Goal: Task Accomplishment & Management: Use online tool/utility

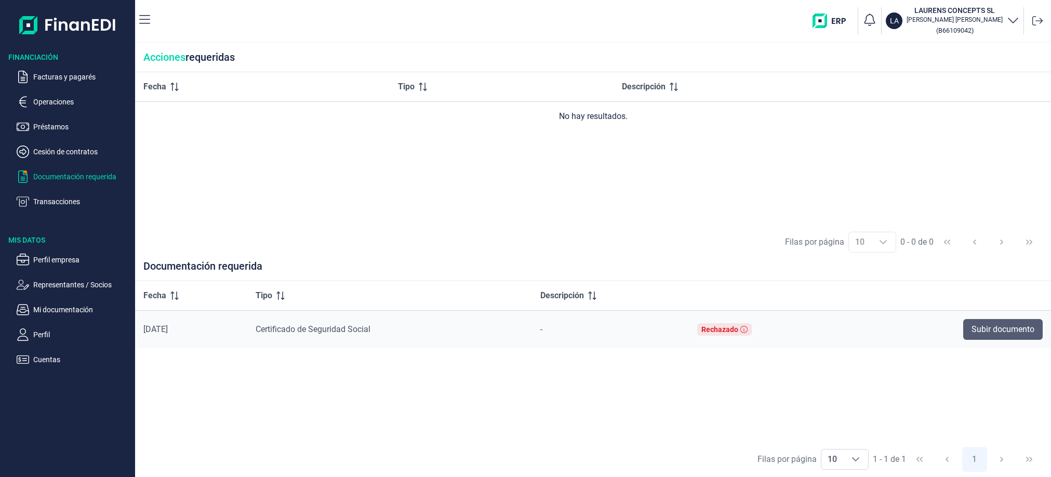
click at [1036, 332] on button "Subir documento" at bounding box center [1004, 329] width 80 height 21
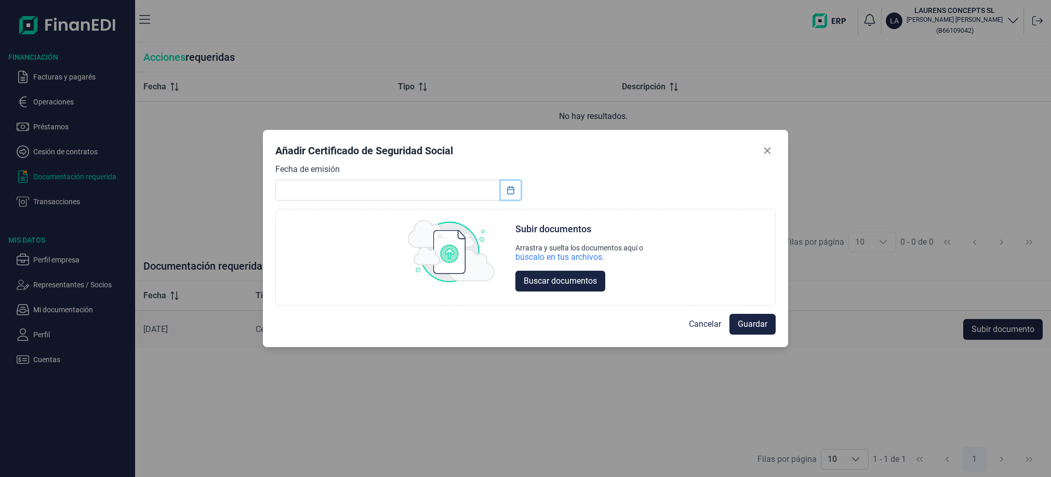
click at [512, 188] on icon "Choose Date" at bounding box center [511, 190] width 8 height 8
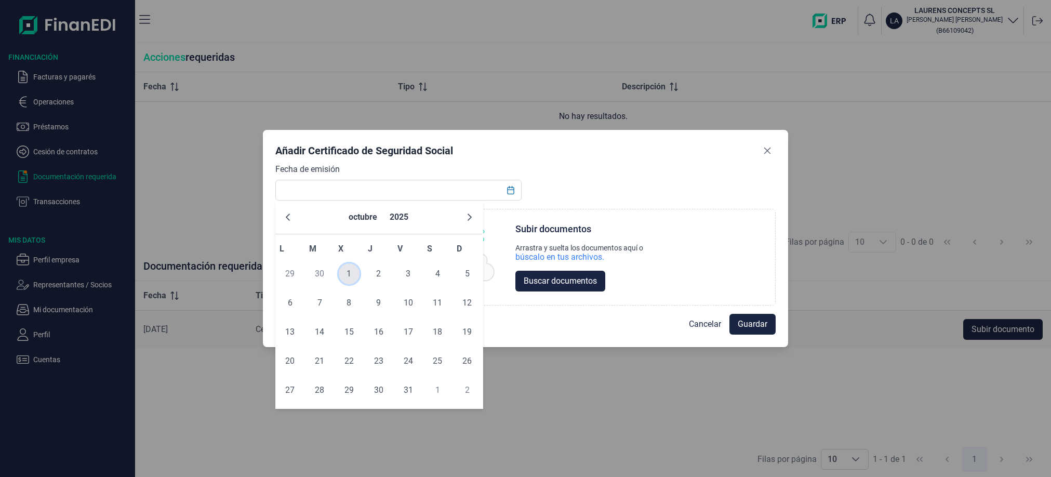
click at [349, 273] on span "1" at bounding box center [349, 273] width 21 height 21
type input "[DATE]"
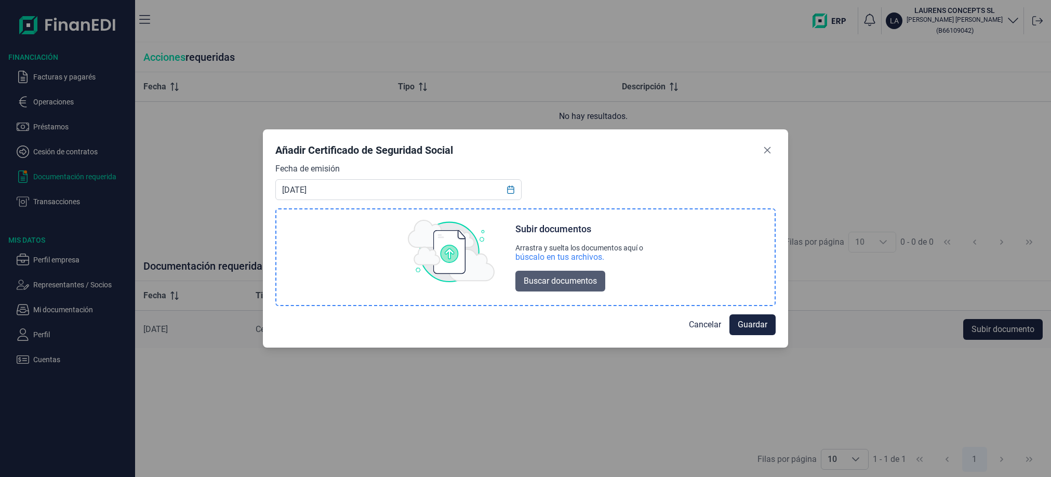
click at [581, 280] on span "Buscar documentos" at bounding box center [560, 281] width 73 height 12
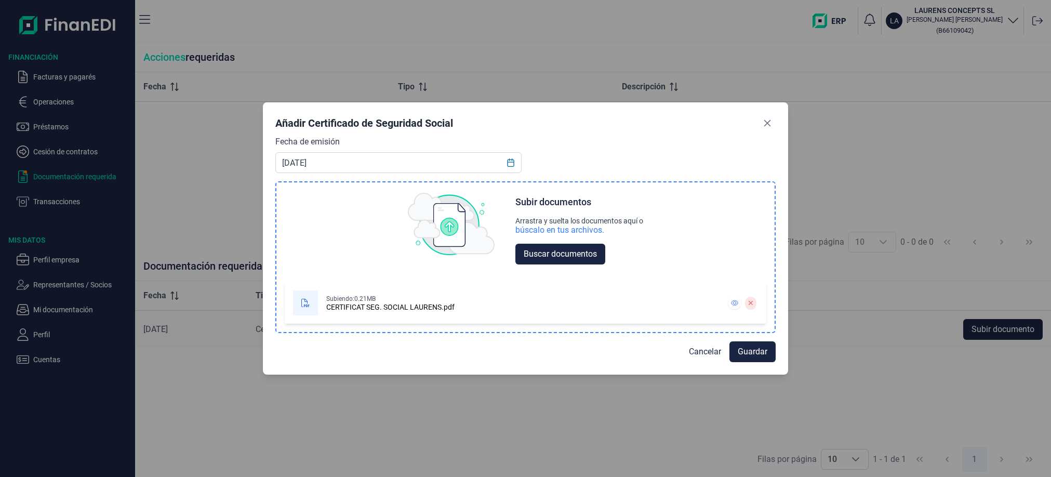
click at [376, 303] on div "CERTIFICAT SEG. SOCIAL LAURENS.pdf" at bounding box center [390, 307] width 128 height 8
click at [553, 254] on span "Buscar documentos" at bounding box center [560, 254] width 73 height 12
click at [333, 306] on div "CERTIFICAT SEG. SOCIAL LAURENS.pdf" at bounding box center [390, 307] width 128 height 8
drag, startPoint x: 333, startPoint y: 306, endPoint x: 395, endPoint y: 301, distance: 62.5
click at [333, 306] on div "CERTIFICAT SEG. SOCIAL LAURENS.pdf" at bounding box center [390, 307] width 128 height 8
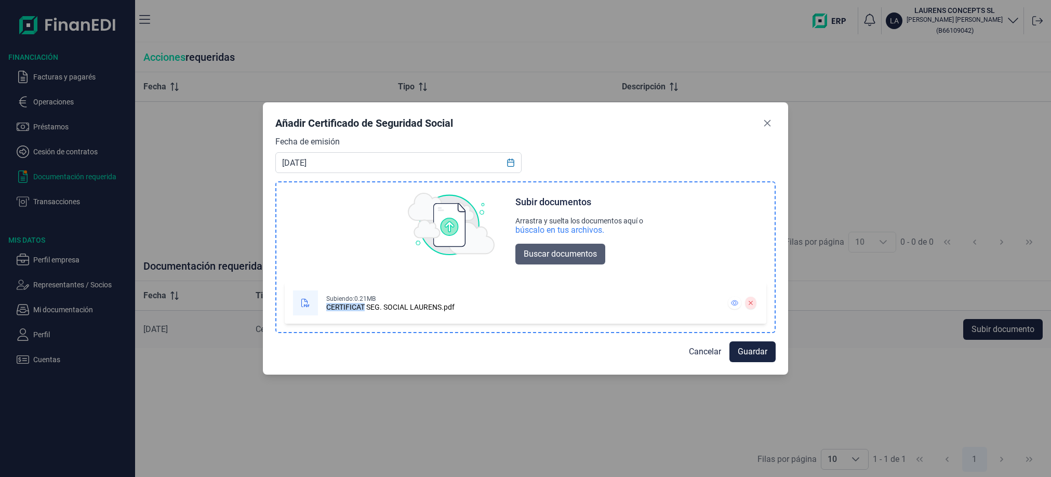
click at [540, 249] on span "Buscar documentos" at bounding box center [560, 254] width 73 height 12
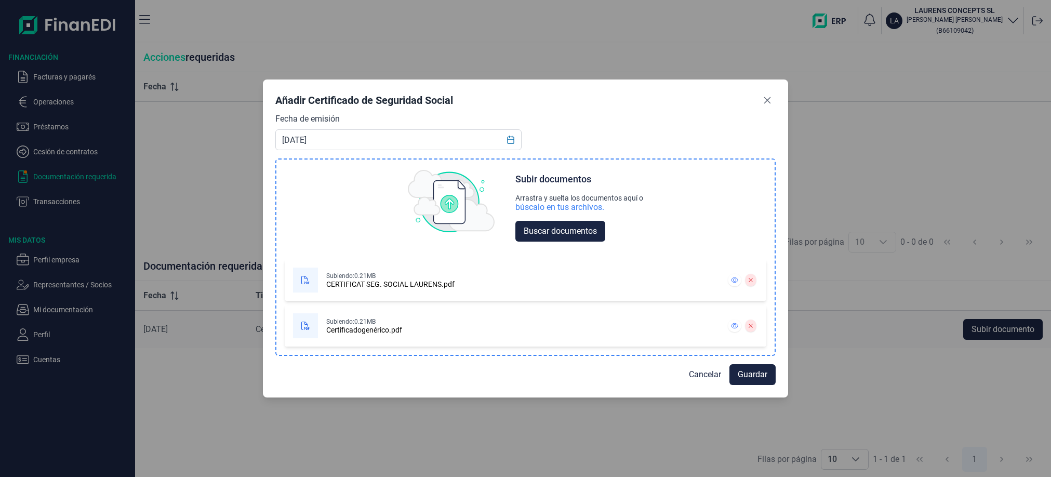
click at [757, 282] on div at bounding box center [751, 280] width 15 height 17
click at [755, 282] on button at bounding box center [751, 280] width 11 height 12
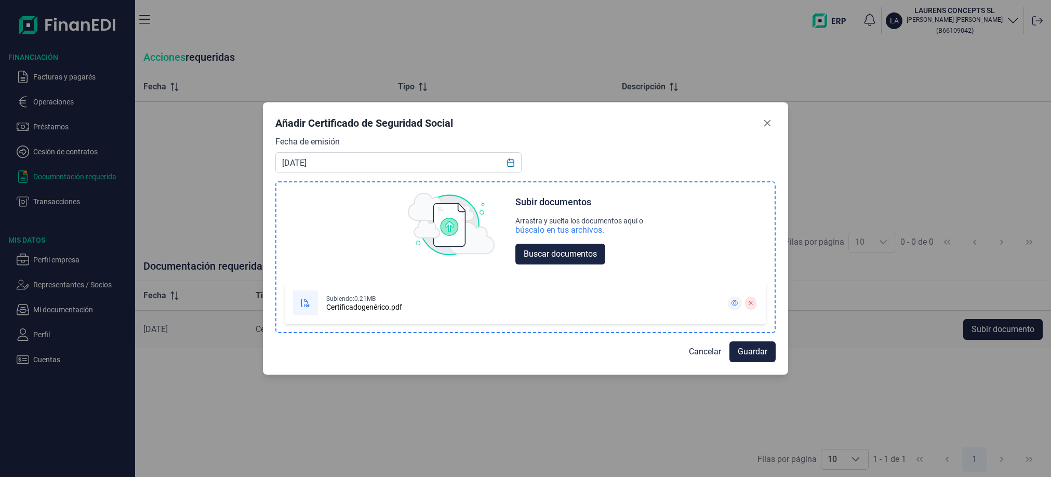
click at [738, 305] on icon at bounding box center [735, 303] width 7 height 6
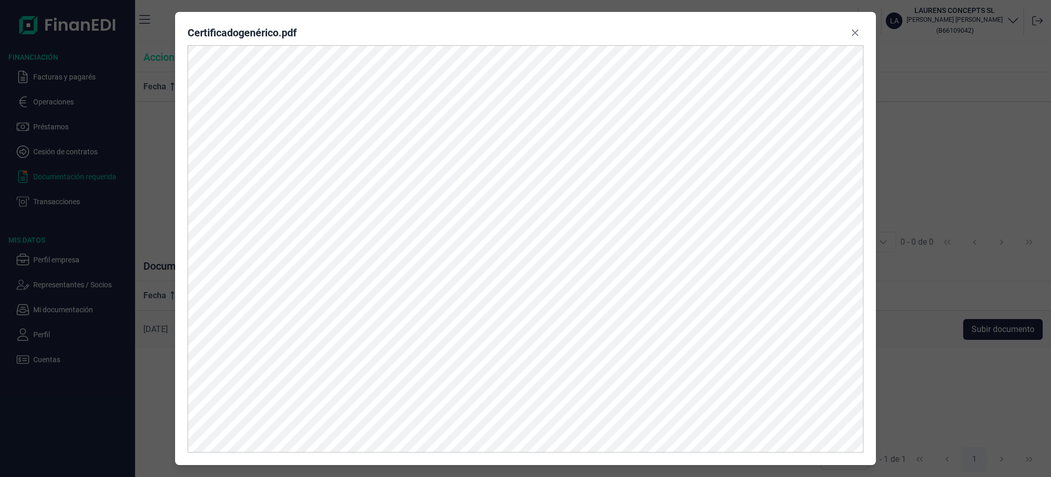
click at [855, 36] on icon "Close" at bounding box center [855, 33] width 8 height 8
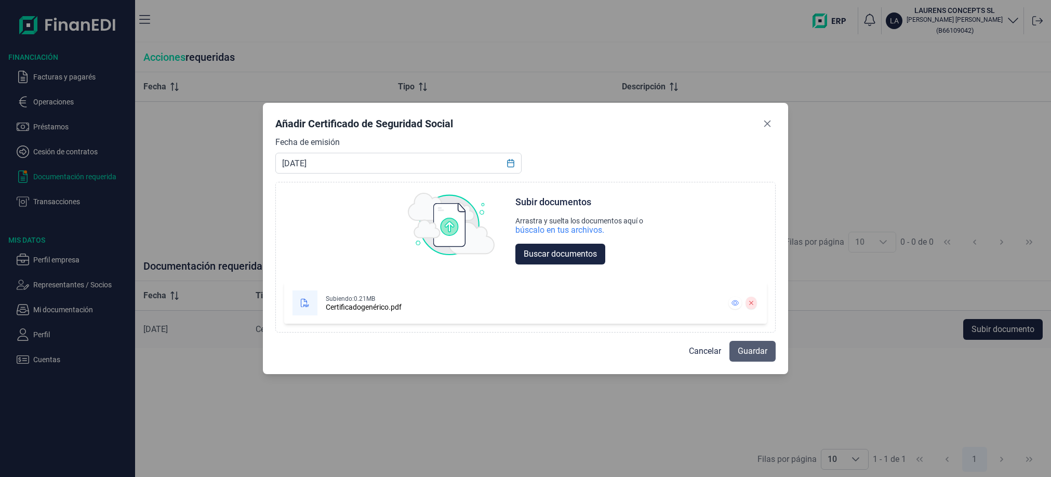
click at [748, 353] on span "Guardar" at bounding box center [753, 351] width 30 height 12
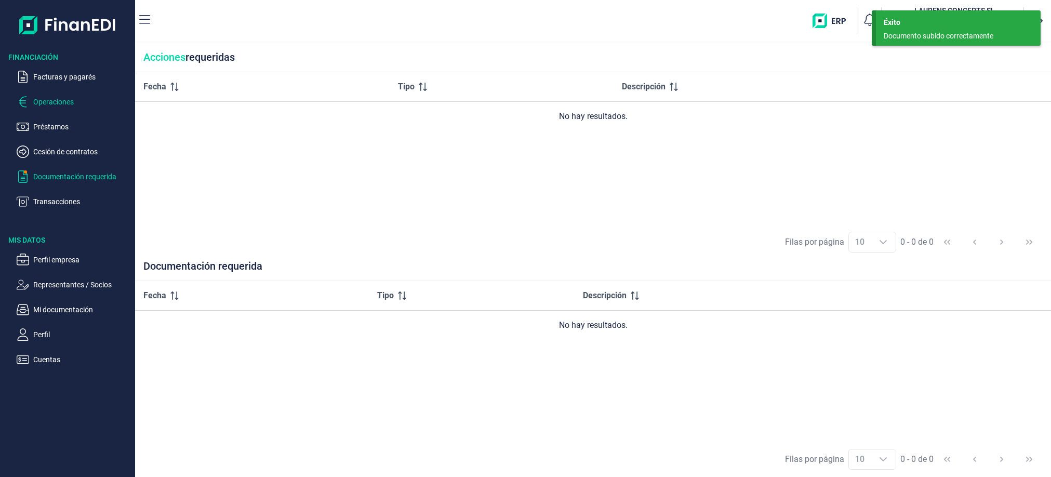
click at [51, 99] on p "Operaciones" at bounding box center [82, 102] width 98 height 12
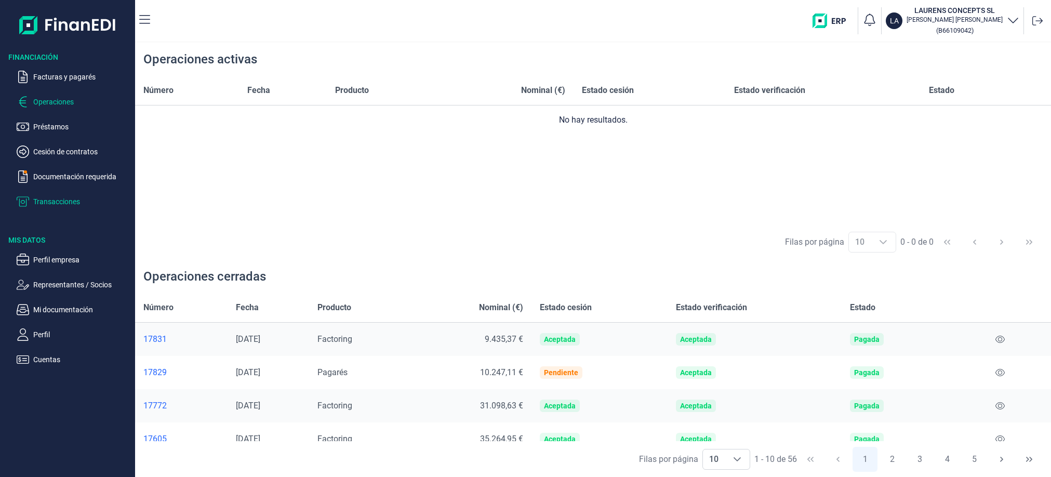
click at [63, 200] on p "Transacciones" at bounding box center [82, 201] width 98 height 12
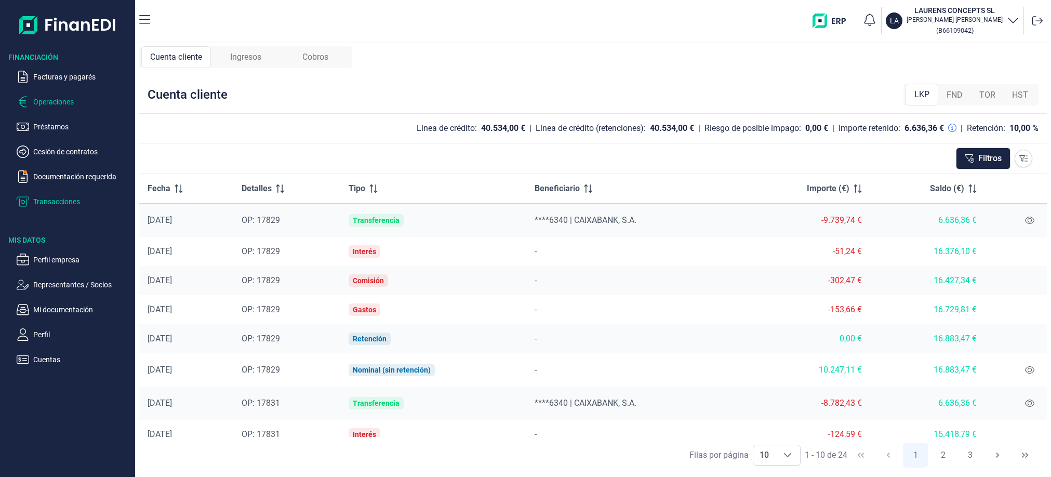
click at [73, 96] on p "Operaciones" at bounding box center [82, 102] width 98 height 12
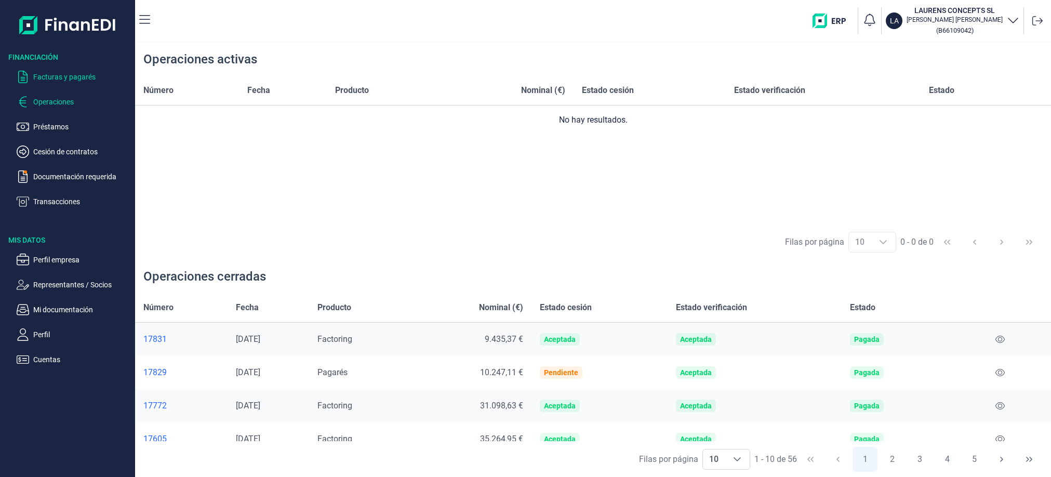
click at [92, 81] on p "Facturas y pagarés" at bounding box center [82, 77] width 98 height 12
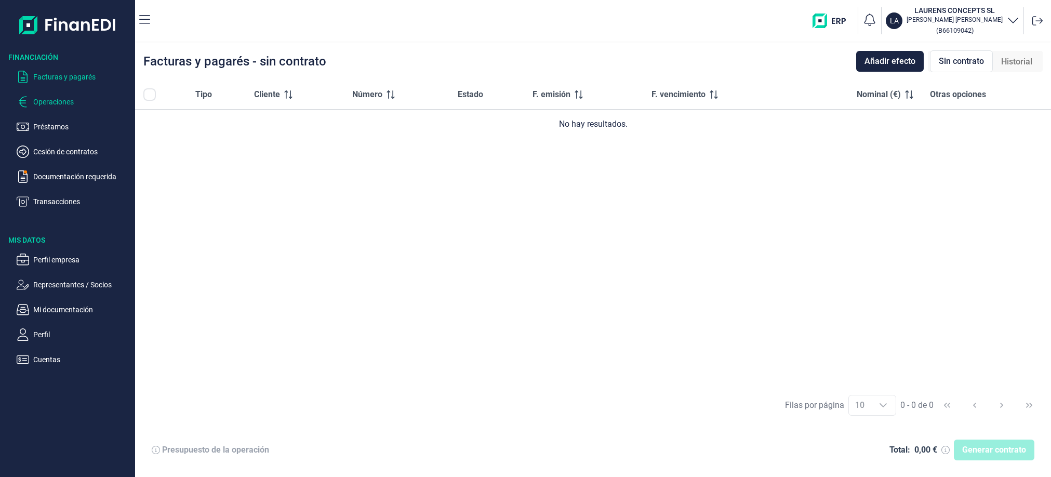
click at [57, 101] on p "Operaciones" at bounding box center [82, 102] width 98 height 12
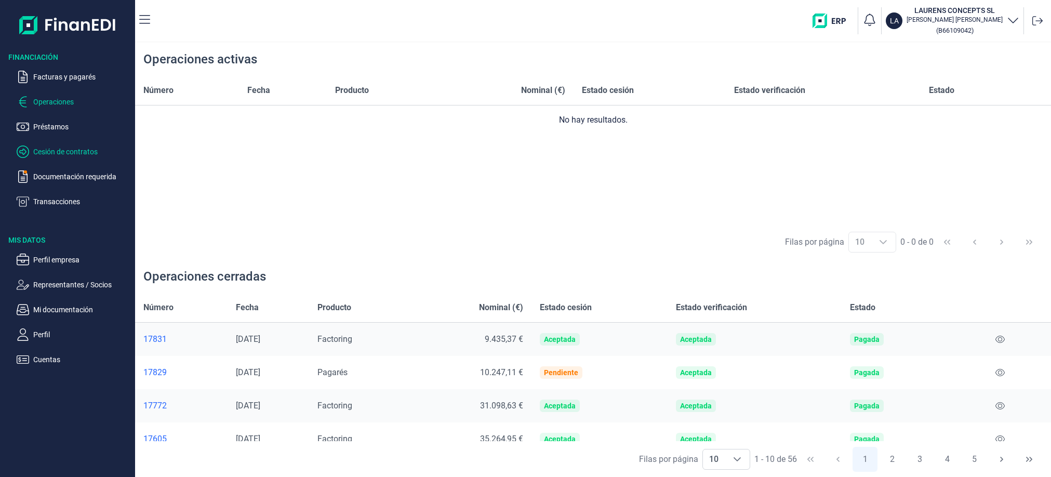
click at [66, 157] on p "Cesión de contratos" at bounding box center [82, 152] width 98 height 12
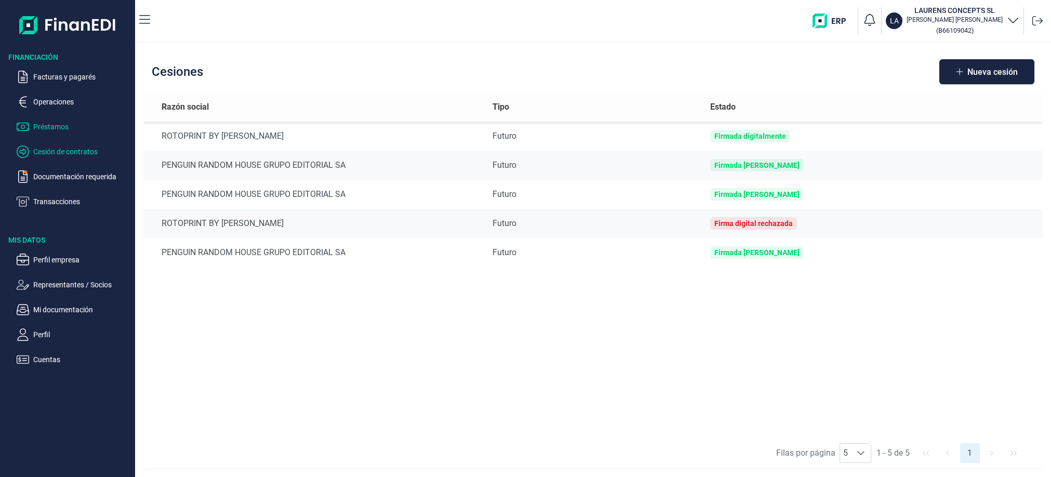
click at [53, 130] on p "Préstamos" at bounding box center [82, 127] width 98 height 12
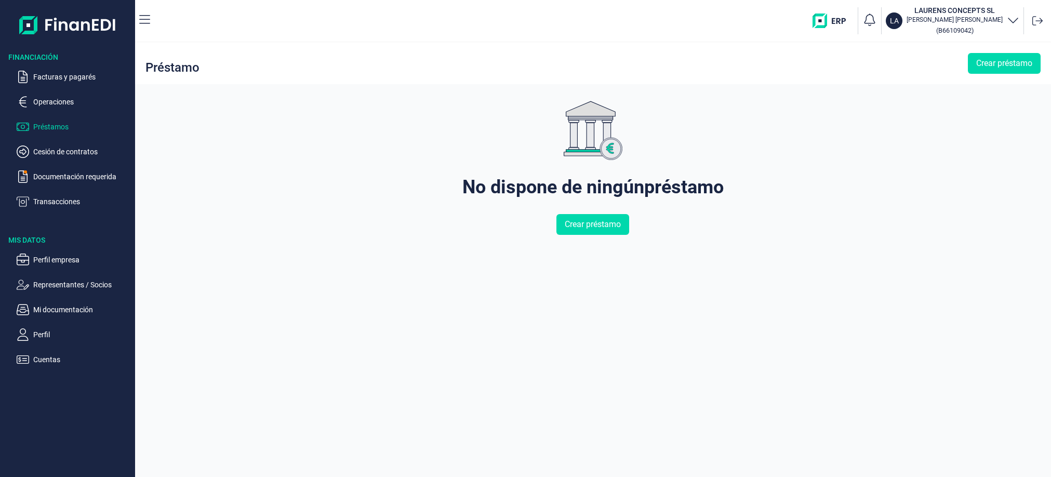
click at [54, 113] on ul "Facturas y pagarés Operaciones Préstamos Cesión de contratos Documentación requ…" at bounding box center [67, 135] width 135 height 146
click at [54, 103] on p "Operaciones" at bounding box center [82, 102] width 98 height 12
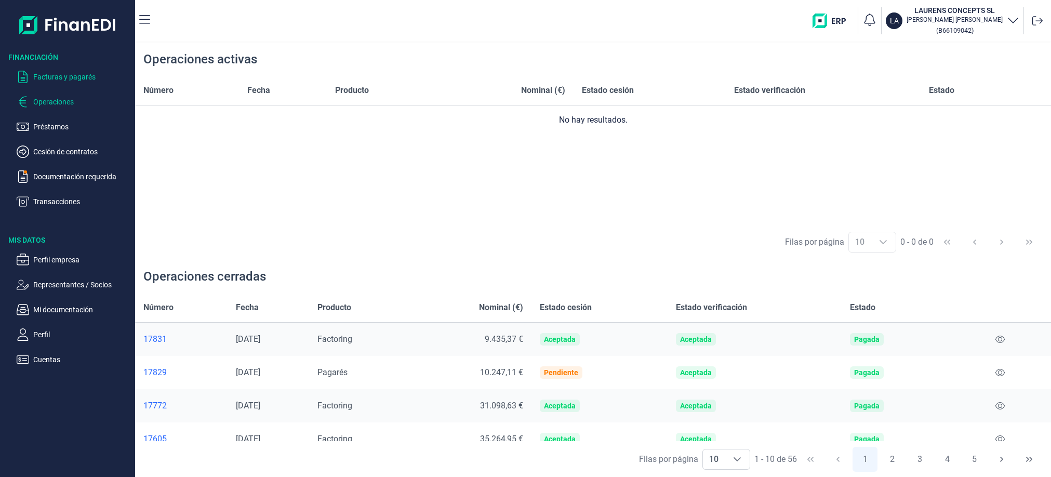
click at [85, 78] on p "Facturas y pagarés" at bounding box center [82, 77] width 98 height 12
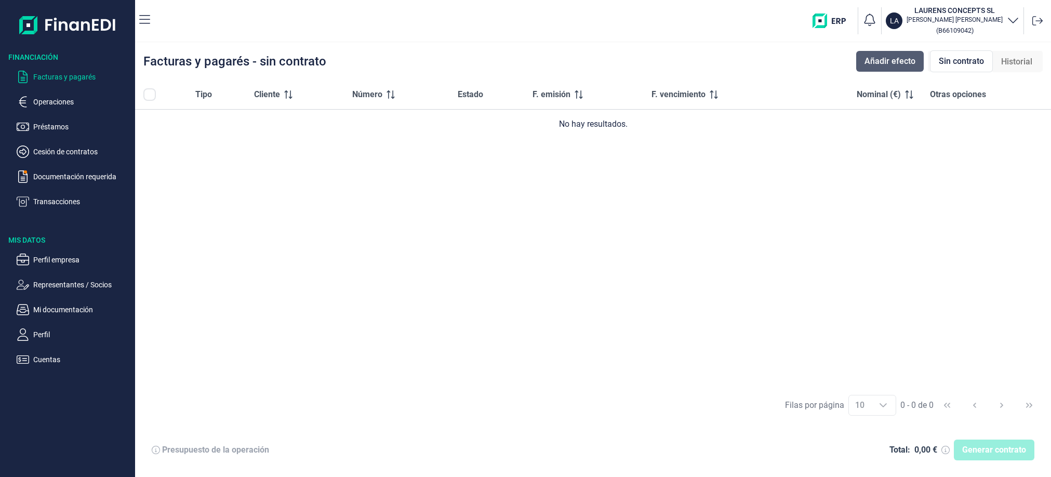
click at [898, 61] on span "Añadir efecto" at bounding box center [890, 61] width 51 height 12
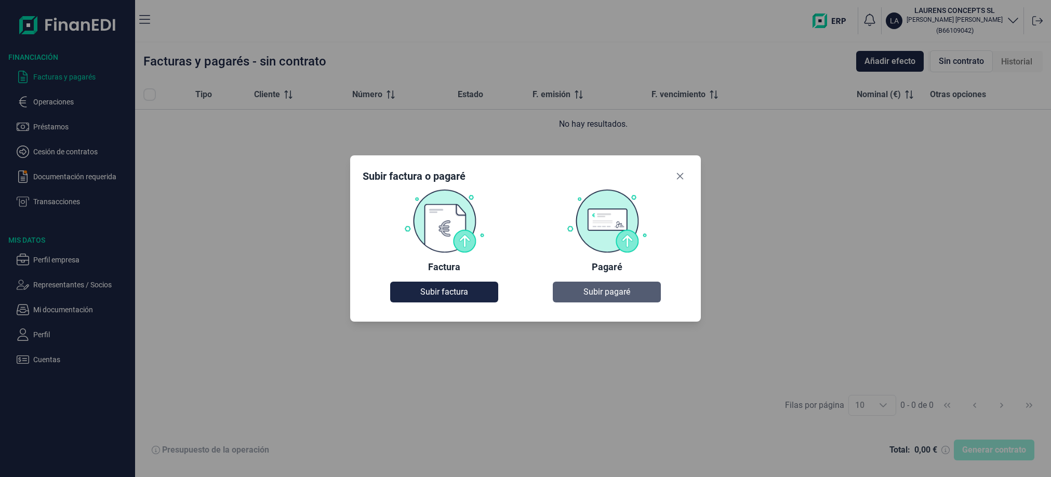
click at [597, 293] on span "Subir pagaré" at bounding box center [607, 292] width 47 height 12
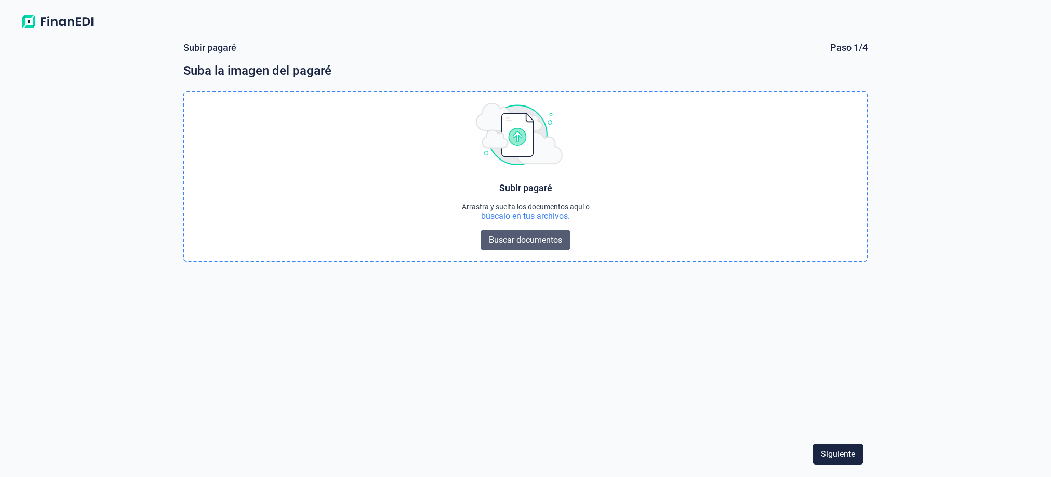
click at [543, 240] on span "Buscar documentos" at bounding box center [525, 240] width 73 height 12
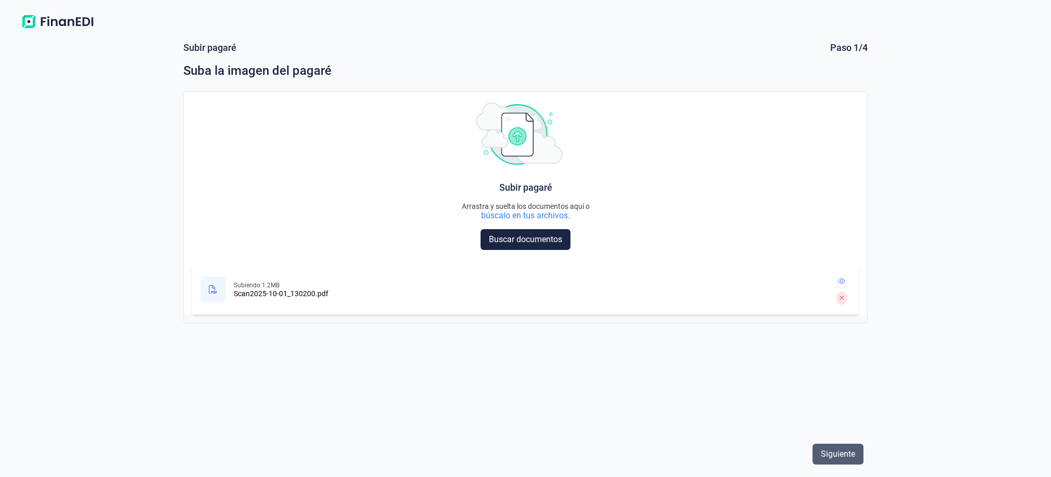
click at [830, 452] on span "Siguiente" at bounding box center [838, 454] width 34 height 12
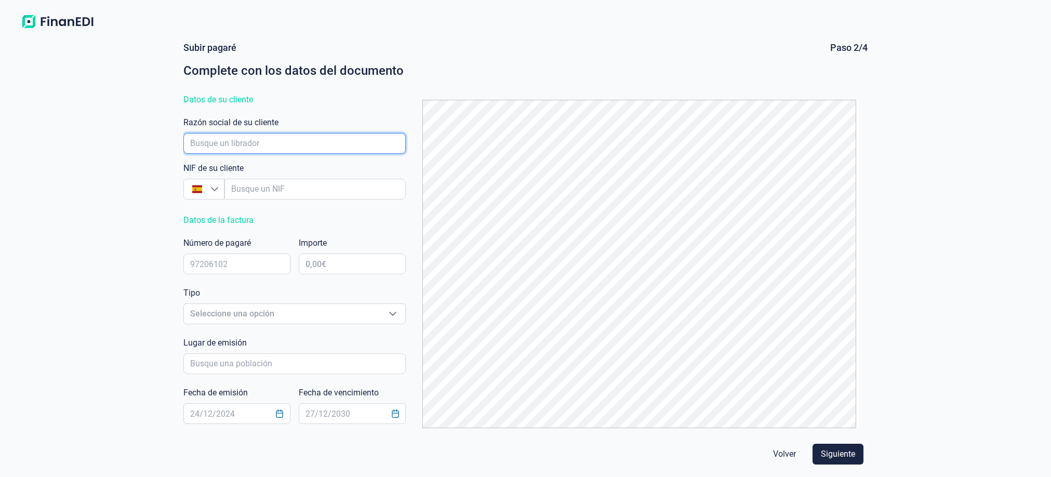
click at [322, 139] on input "empresaAutocomplete" at bounding box center [294, 143] width 222 height 21
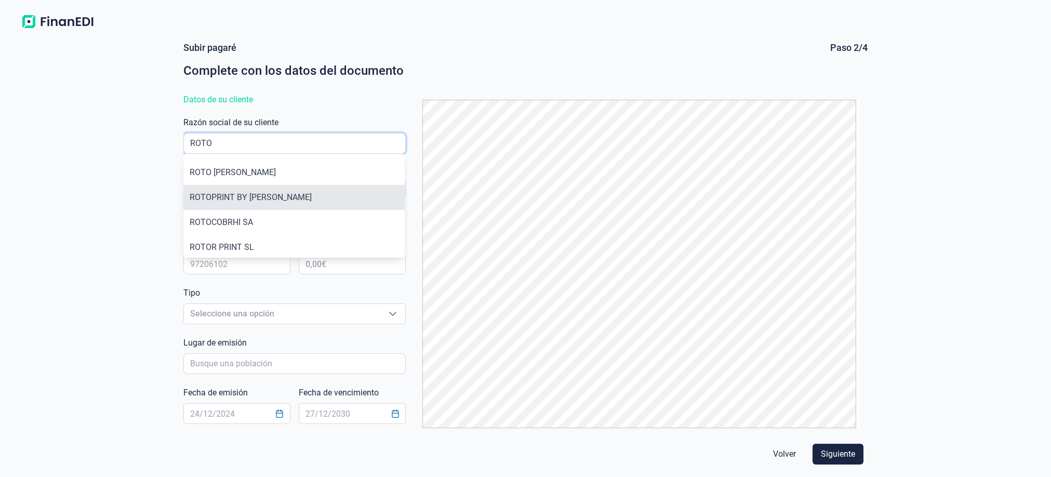
type input "ROTO"
click at [275, 199] on li "ROTOPRINT BY [PERSON_NAME]" at bounding box center [293, 197] width 221 height 25
type input "B65790032"
type input "ROTOPRINT BY [PERSON_NAME]"
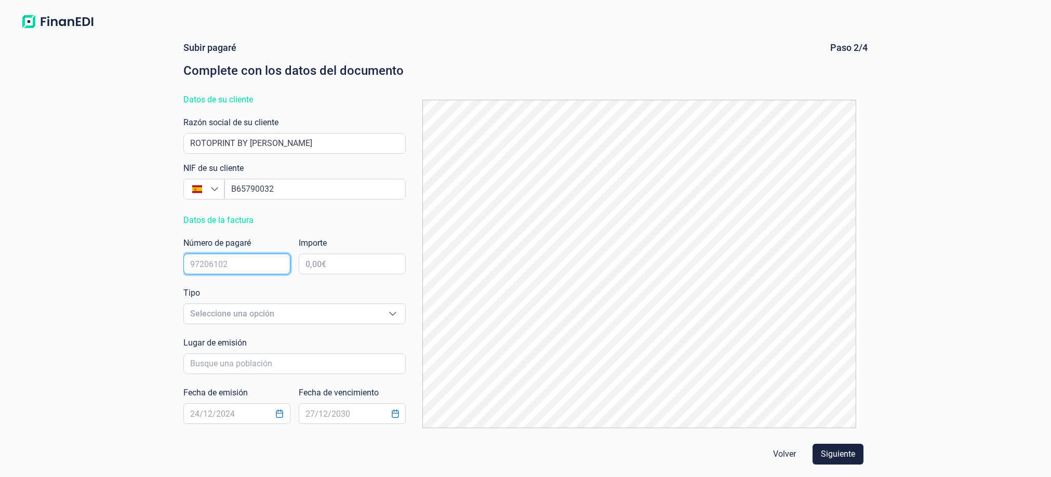
click at [243, 268] on input "text" at bounding box center [236, 264] width 107 height 21
type input "787257"
click button "Volver" at bounding box center [784, 454] width 39 height 21
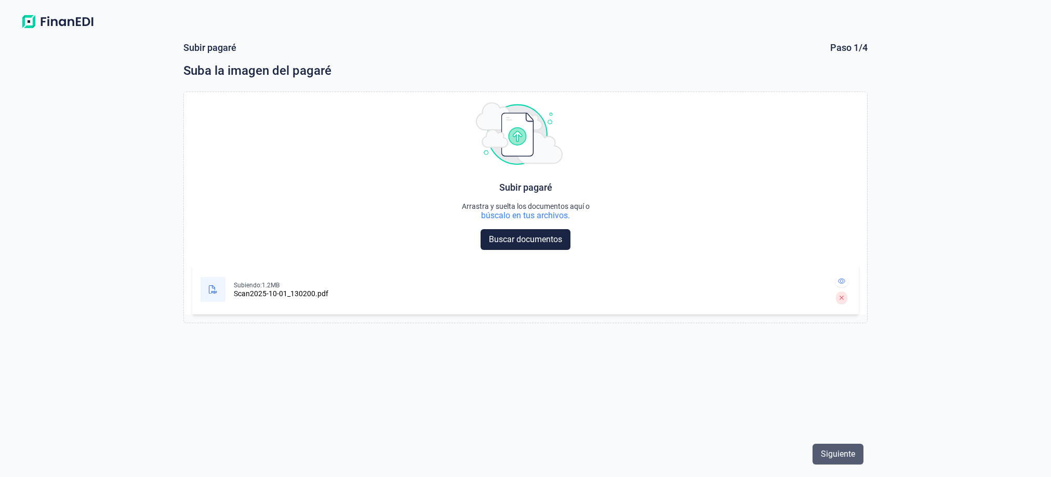
click at [834, 453] on span "Siguiente" at bounding box center [838, 454] width 34 height 12
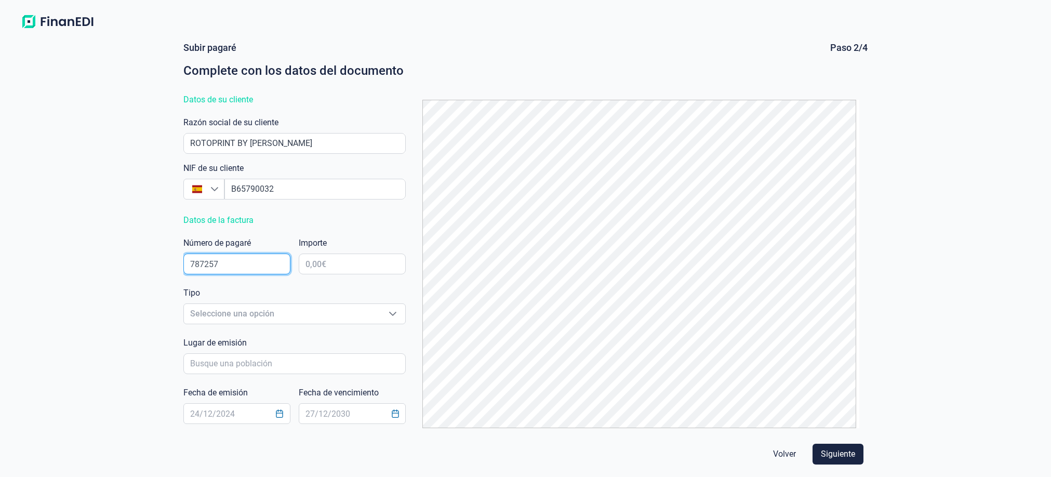
click at [232, 262] on input "787257" at bounding box center [236, 264] width 107 height 21
type input "7872573"
click at [324, 260] on input "text" at bounding box center [352, 264] width 107 height 21
type input "10.247,11 €"
click at [228, 318] on span "Seleccione una opción" at bounding box center [282, 314] width 196 height 20
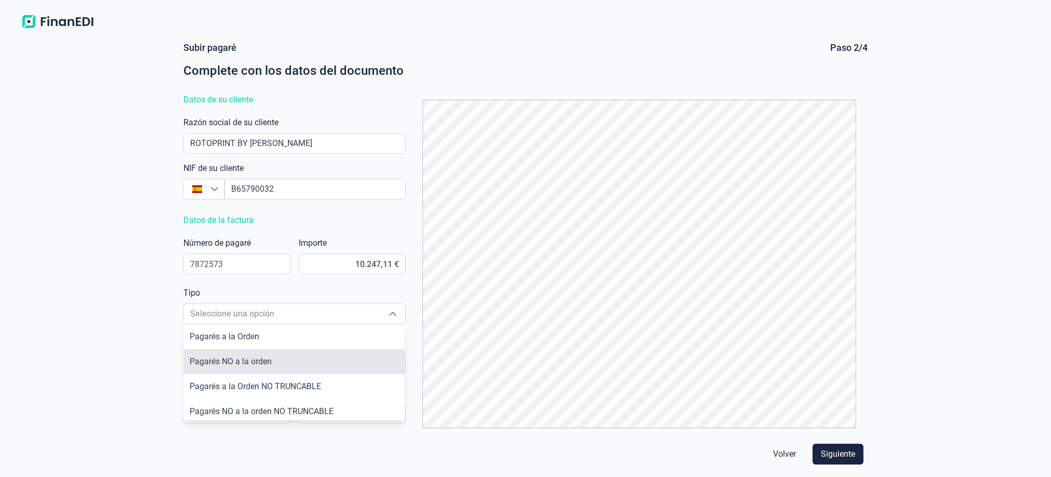
click at [260, 364] on span "Pagarés NO a la orden" at bounding box center [231, 362] width 82 height 10
type input "Pagarés NO a la orden"
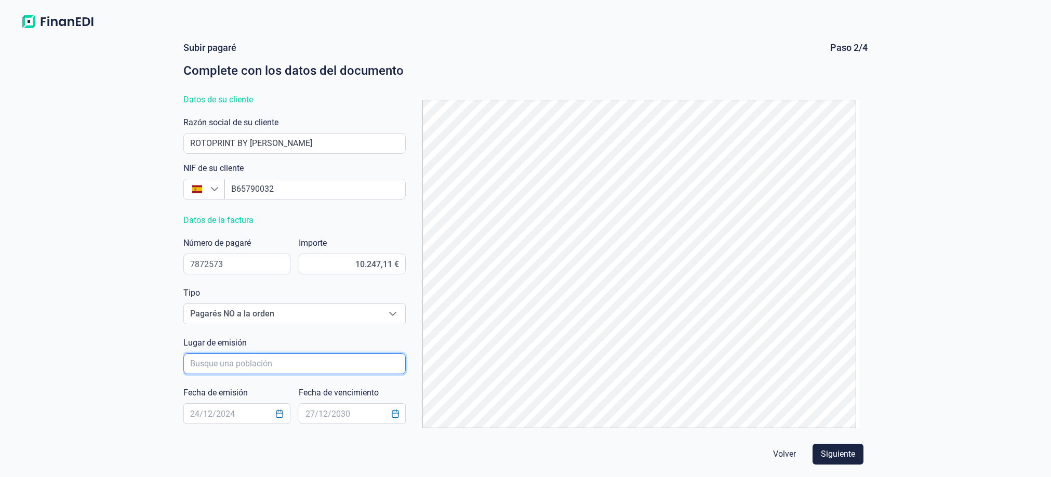
click at [260, 364] on input "poblacionAutocomplete" at bounding box center [294, 363] width 222 height 21
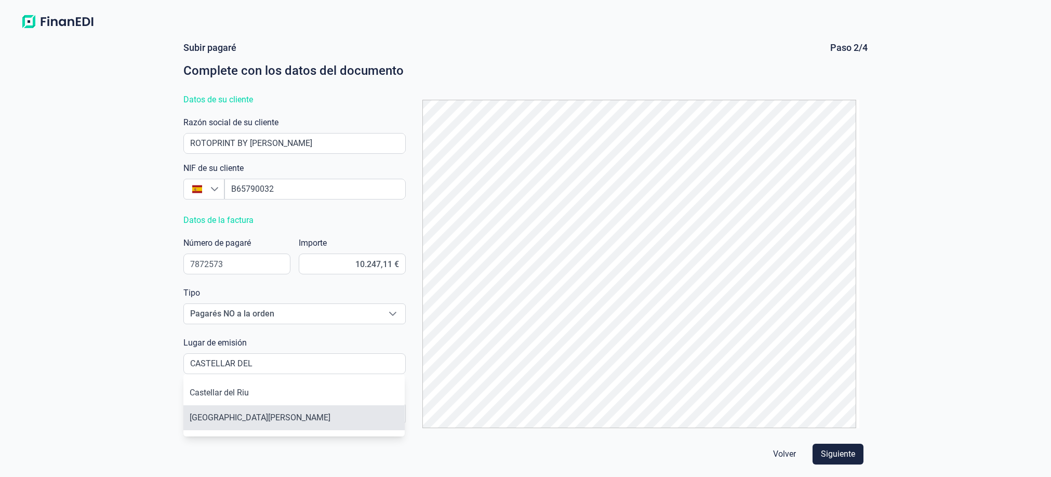
click at [234, 417] on li "[GEOGRAPHIC_DATA][PERSON_NAME]" at bounding box center [293, 417] width 221 height 25
type input "[GEOGRAPHIC_DATA][PERSON_NAME]"
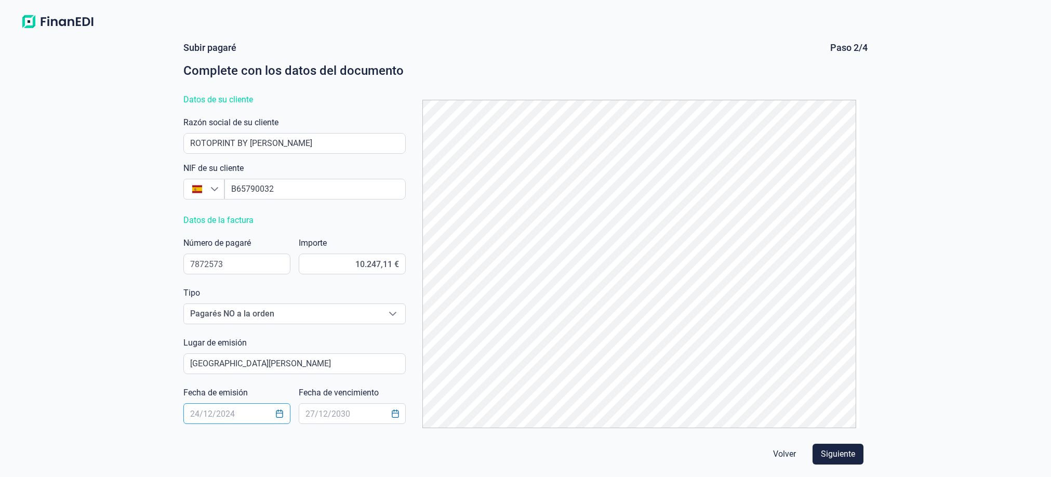
click at [234, 415] on input "text" at bounding box center [236, 413] width 107 height 21
type input "[DATE]"
click at [353, 414] on input "text" at bounding box center [352, 413] width 107 height 21
type input "[DATE]"
click at [855, 456] on span "Siguiente" at bounding box center [838, 454] width 34 height 12
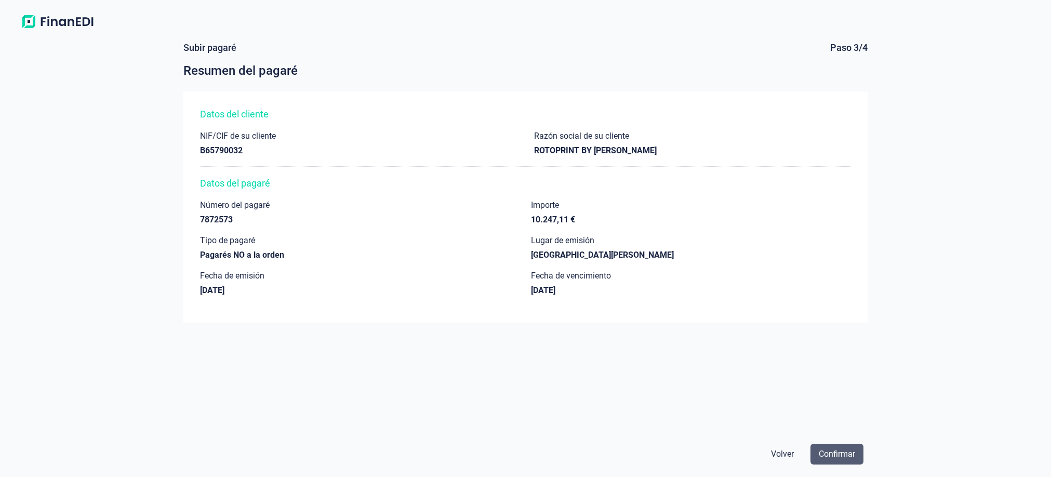
click at [839, 459] on span "Confirmar" at bounding box center [837, 454] width 36 height 12
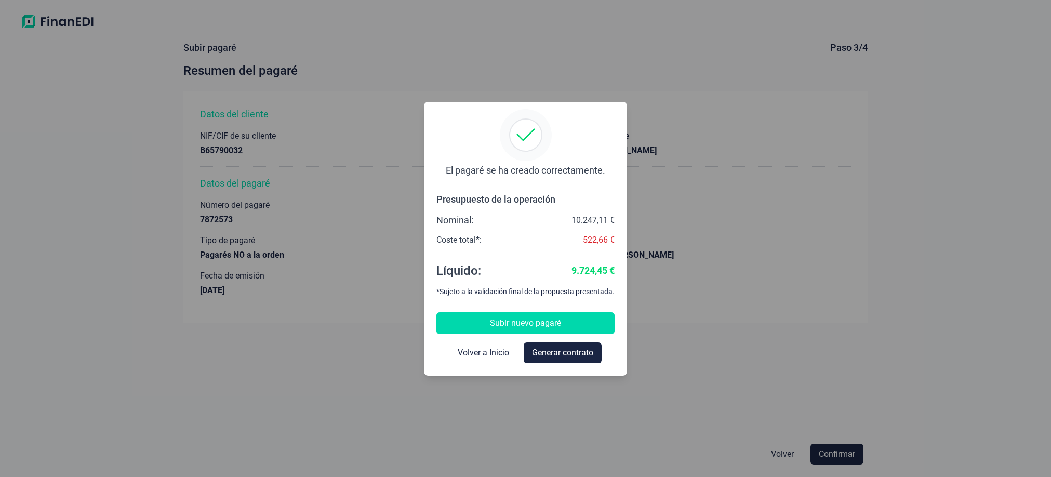
click at [515, 328] on span "Subir nuevo pagaré" at bounding box center [525, 323] width 71 height 12
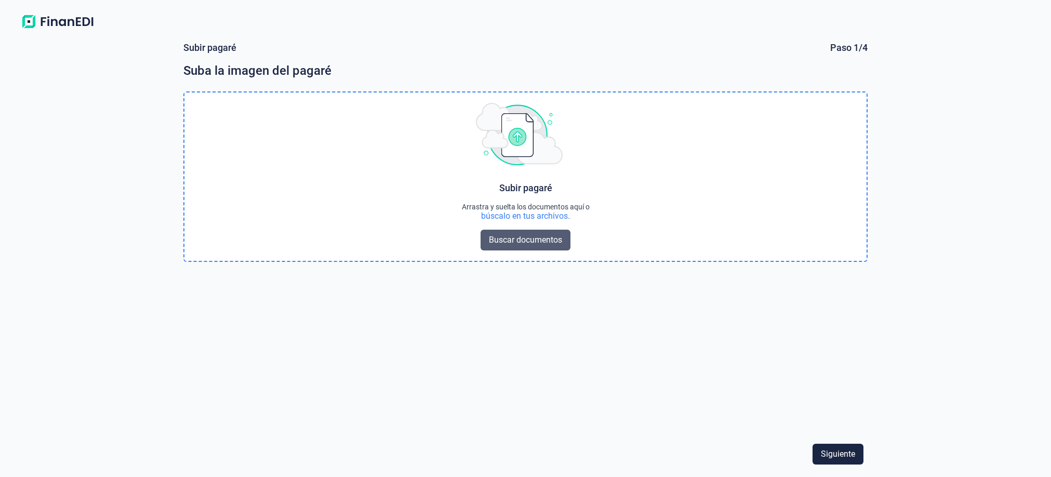
click at [500, 236] on span "Buscar documentos" at bounding box center [525, 240] width 73 height 12
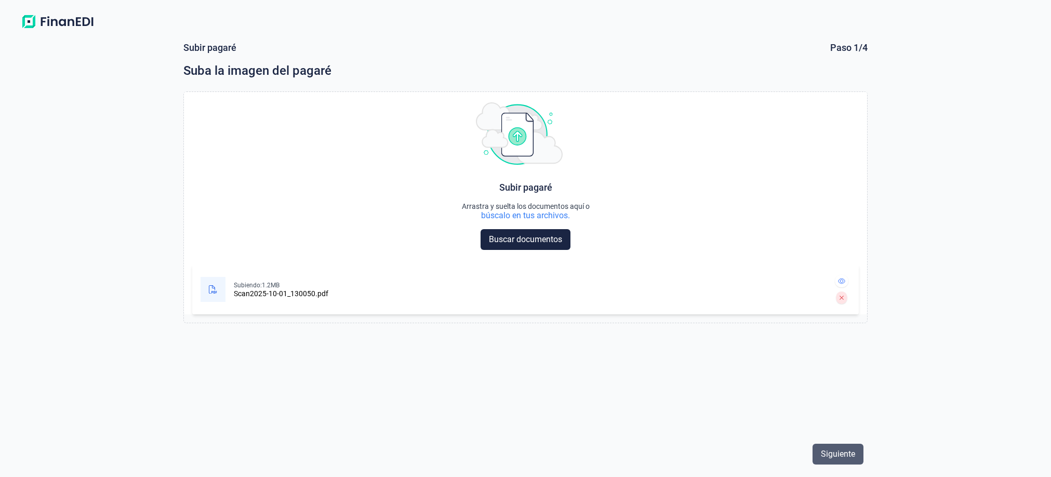
click at [823, 450] on span "Siguiente" at bounding box center [838, 454] width 34 height 12
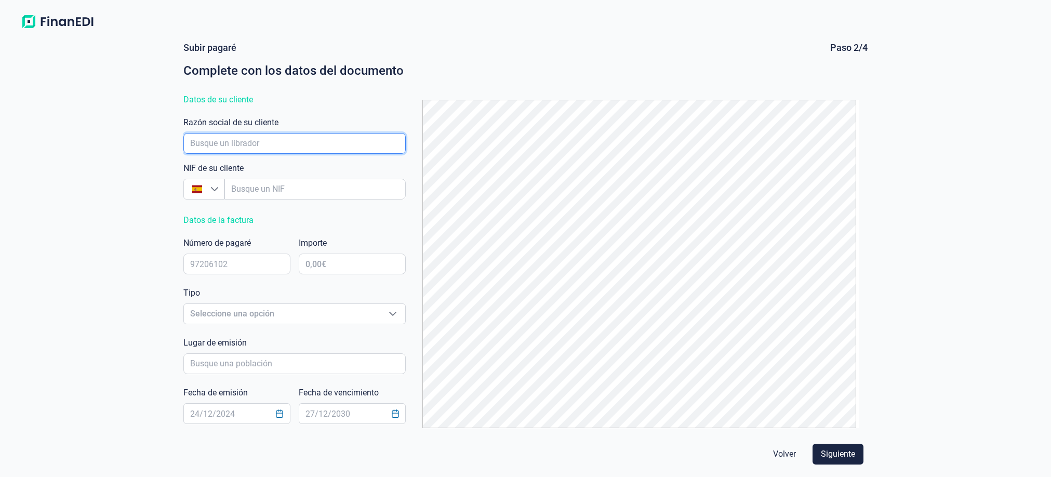
click at [300, 145] on input "empresaAutocomplete" at bounding box center [294, 143] width 222 height 21
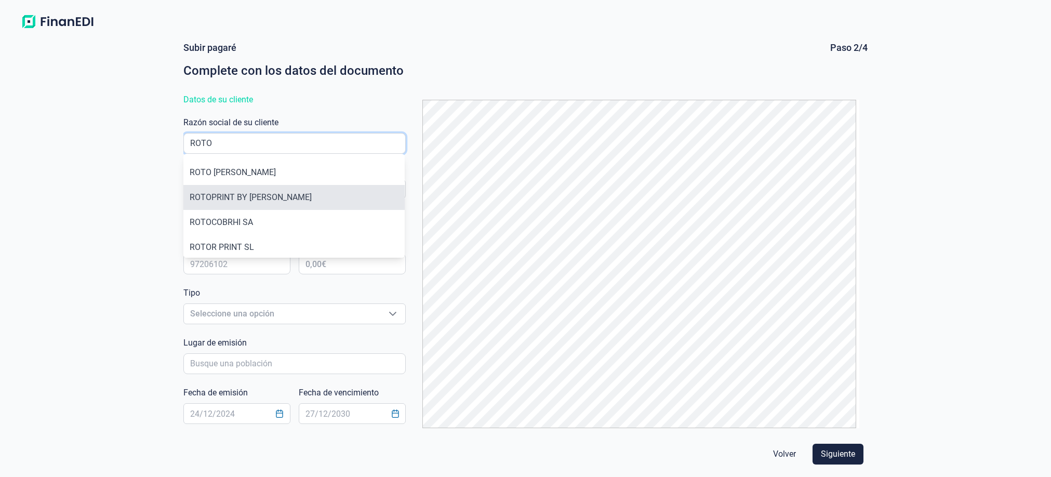
type input "ROTO"
click at [305, 197] on li "ROTOPRINT BY [PERSON_NAME]" at bounding box center [293, 197] width 221 height 25
type input "B65790032"
type input "ROTOPRINT BY [PERSON_NAME]"
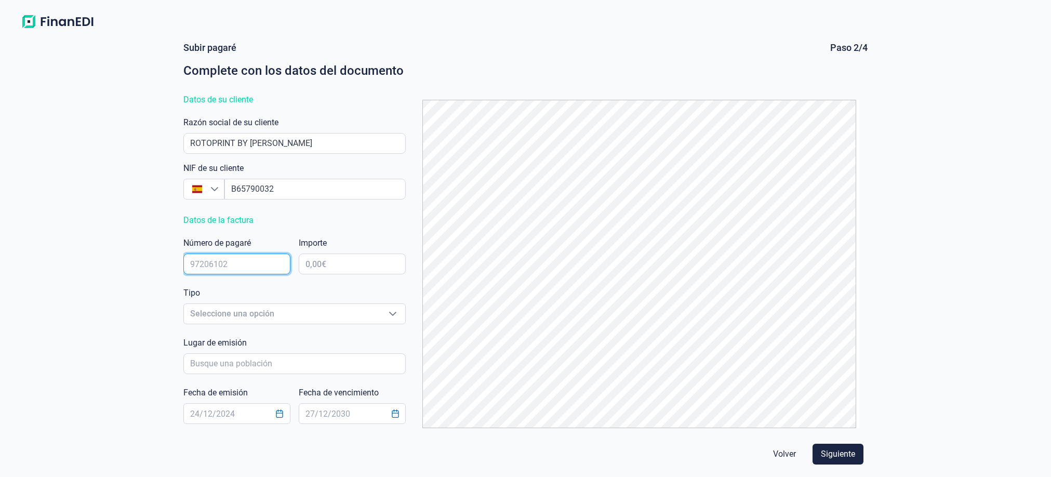
click at [261, 262] on input "text" at bounding box center [236, 264] width 107 height 21
type input "7872576"
click at [337, 270] on input "text" at bounding box center [352, 264] width 107 height 21
type input "7.814,31 €"
click at [268, 327] on div "Tipo Seleccione una opción Seleccione una opción" at bounding box center [294, 308] width 222 height 42
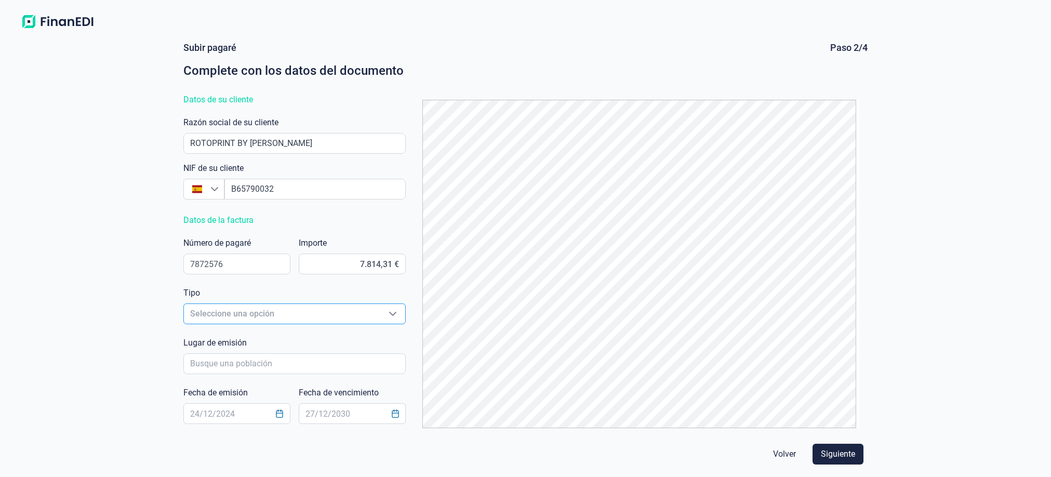
click at [272, 313] on span "Seleccione una opción" at bounding box center [282, 314] width 196 height 20
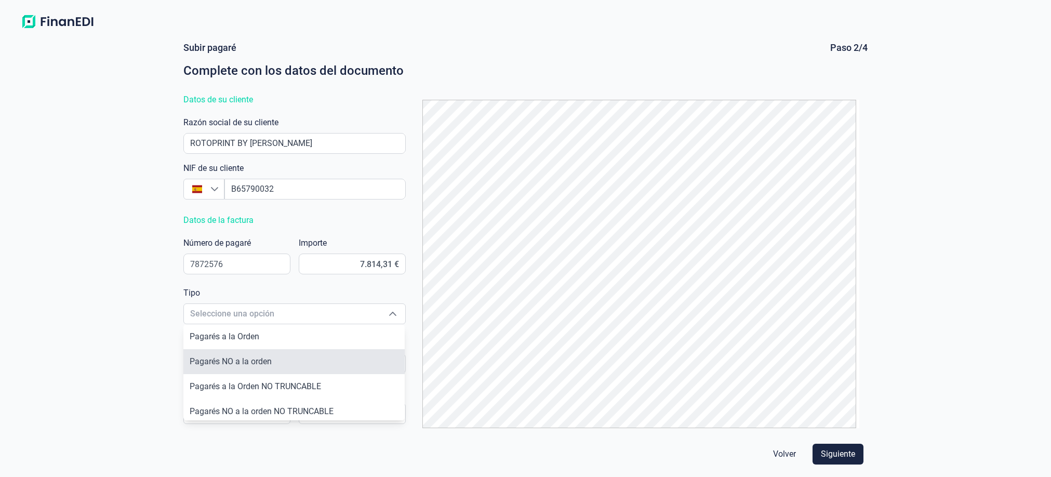
click at [256, 357] on span "Pagarés NO a la orden" at bounding box center [231, 362] width 82 height 10
type input "Pagarés NO a la orden"
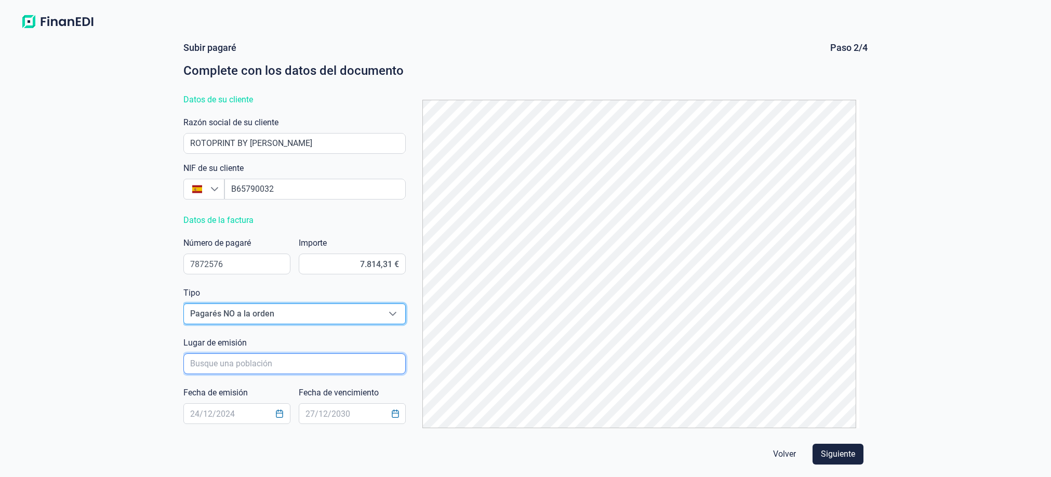
click at [255, 367] on input "poblacionAutocomplete" at bounding box center [294, 363] width 222 height 21
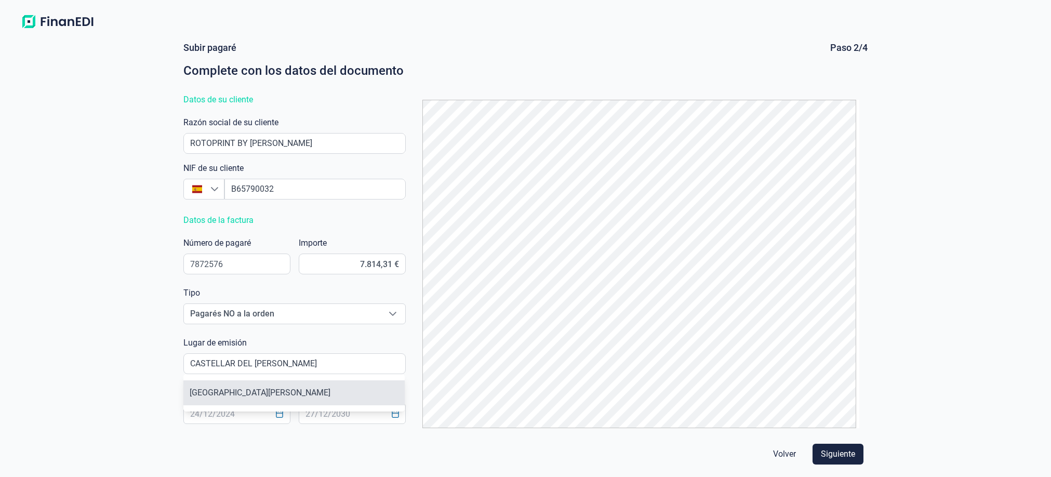
click at [231, 392] on li "[GEOGRAPHIC_DATA][PERSON_NAME]" at bounding box center [293, 392] width 221 height 25
type input "[GEOGRAPHIC_DATA][PERSON_NAME]"
click at [231, 411] on input "text" at bounding box center [236, 413] width 107 height 21
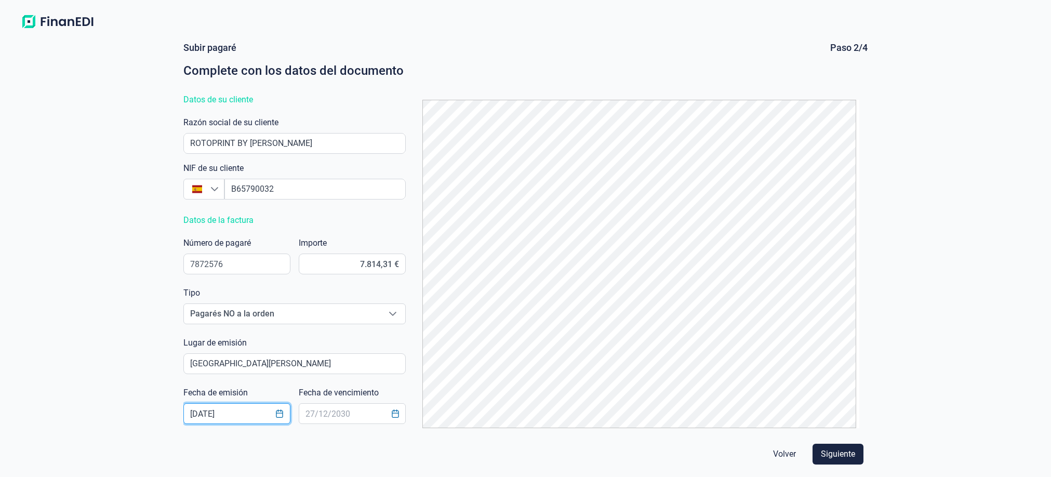
type input "[DATE]"
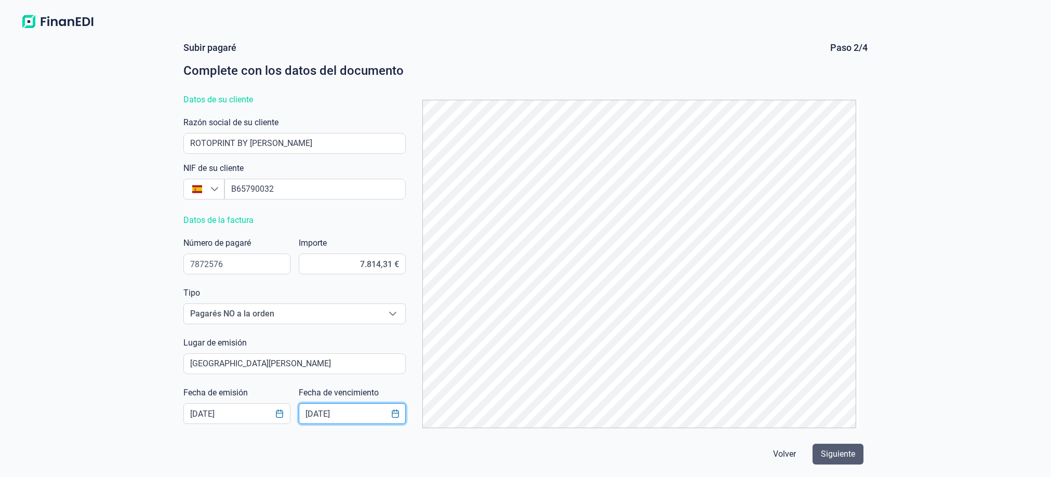
type input "[DATE]"
click at [848, 460] on span "Siguiente" at bounding box center [838, 454] width 34 height 12
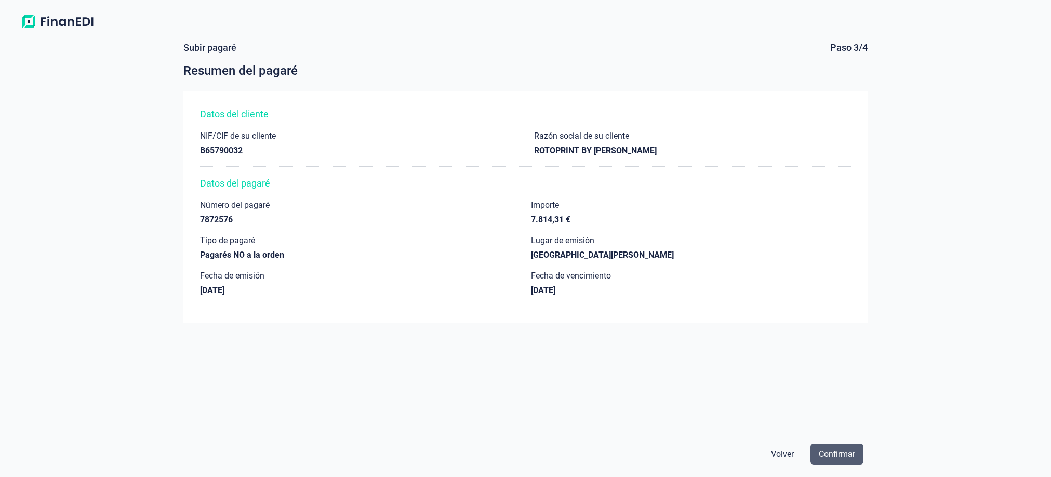
click at [833, 450] on span "Confirmar" at bounding box center [837, 454] width 36 height 12
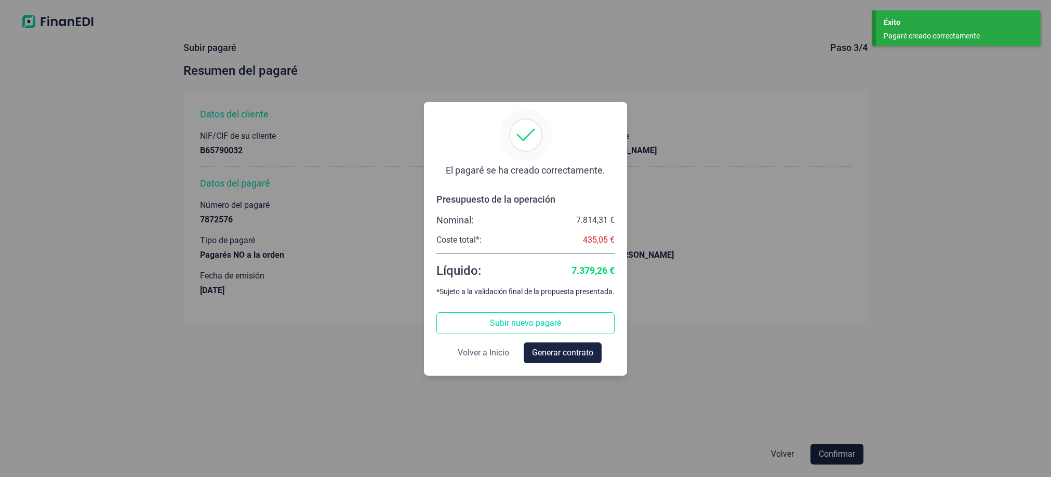
click at [495, 353] on span "Volver a Inicio" at bounding box center [483, 353] width 51 height 12
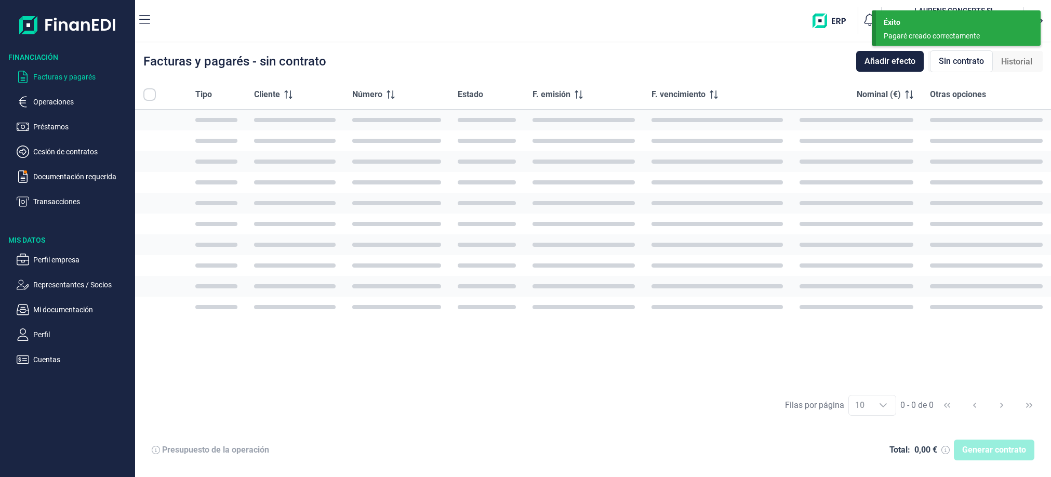
checkbox input "true"
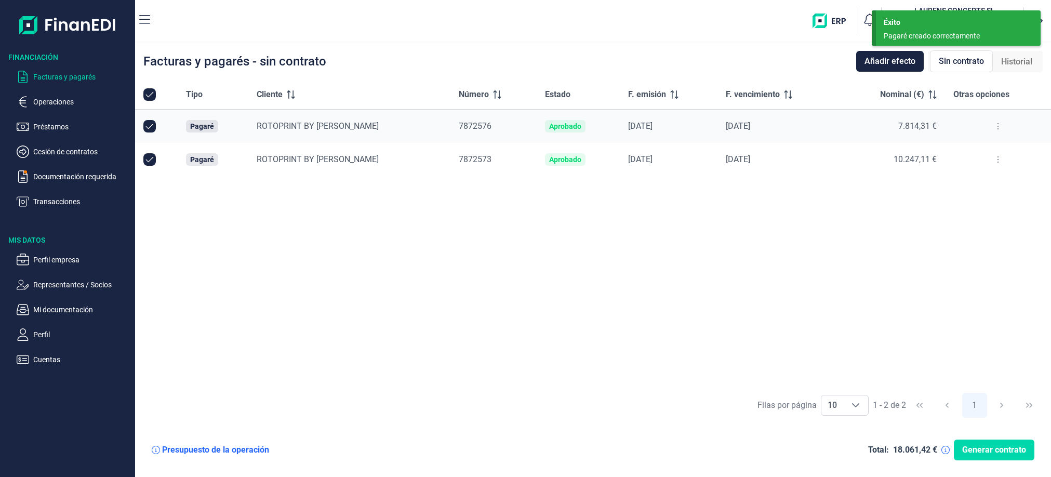
click at [999, 160] on button at bounding box center [998, 159] width 19 height 17
click at [976, 201] on span "Vincular facturas a pagaré" at bounding box center [956, 204] width 86 height 10
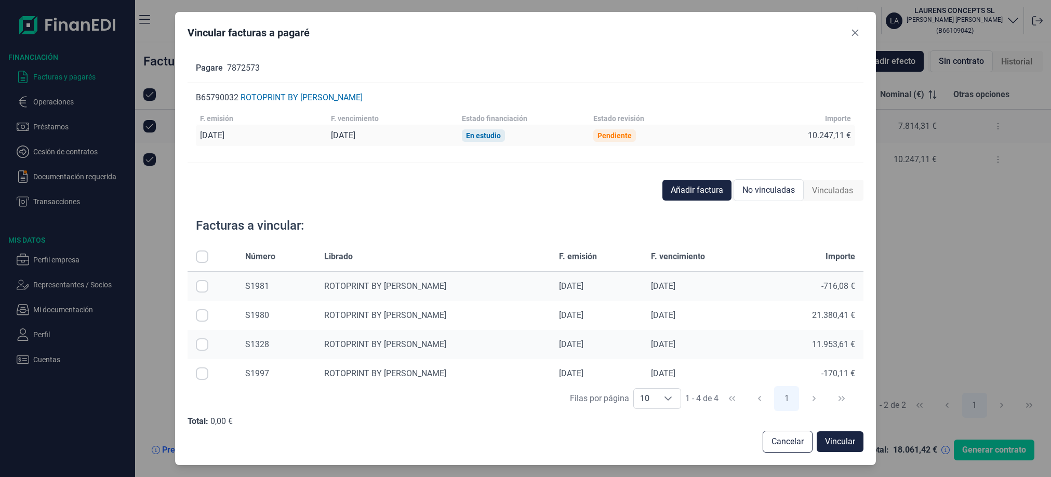
click at [201, 318] on input "Row Selected null" at bounding box center [202, 315] width 12 height 12
checkbox input "true"
click at [201, 284] on input "Row Selected null" at bounding box center [202, 286] width 12 height 12
checkbox input "true"
click at [846, 444] on span "Vincular" at bounding box center [840, 442] width 30 height 12
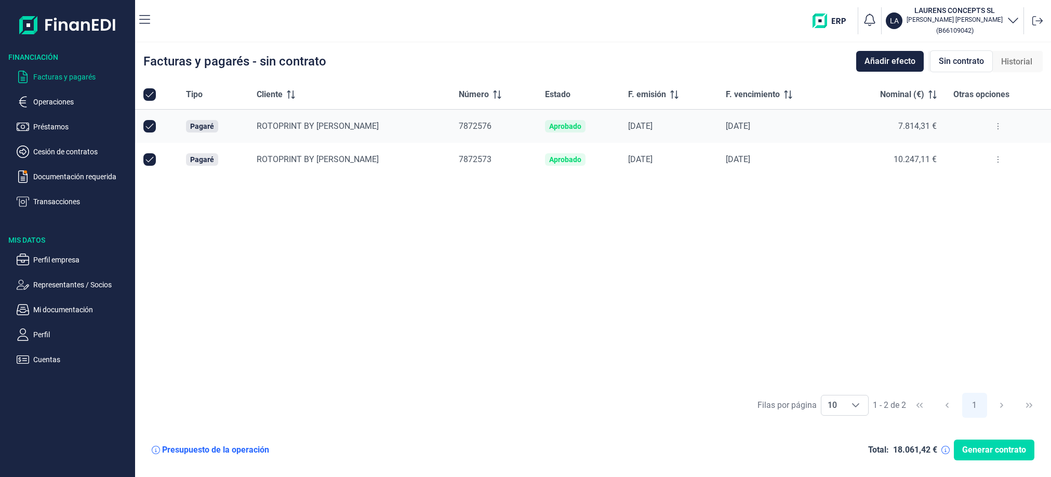
click at [999, 126] on button at bounding box center [998, 126] width 19 height 17
click at [976, 155] on span "Ver detalle del pagaré" at bounding box center [947, 152] width 69 height 10
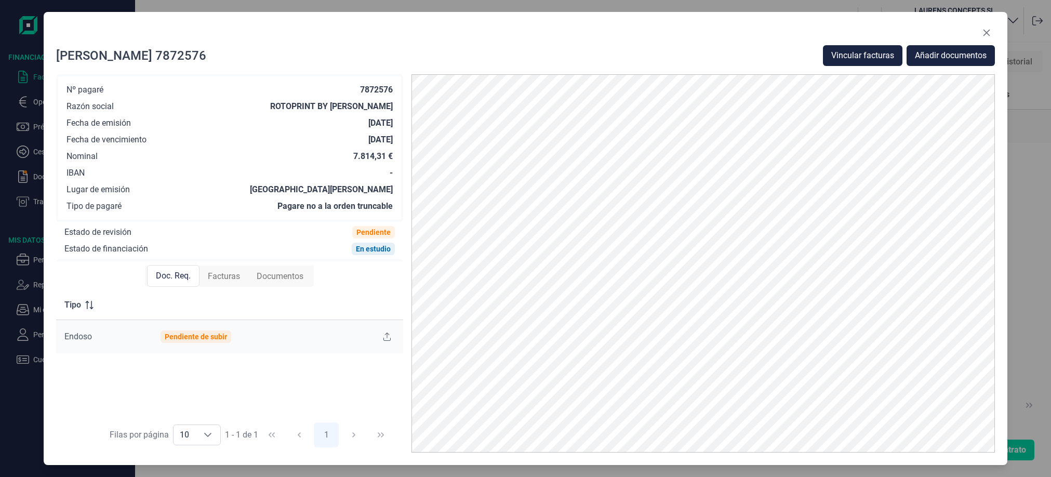
click at [221, 276] on span "Facturas" at bounding box center [224, 276] width 32 height 12
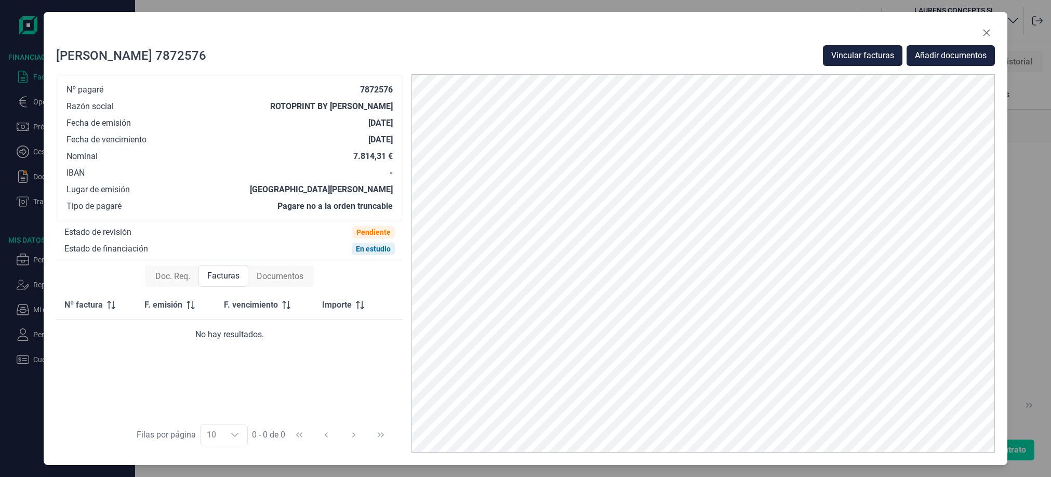
click at [176, 276] on span "Doc. Req." at bounding box center [172, 276] width 35 height 12
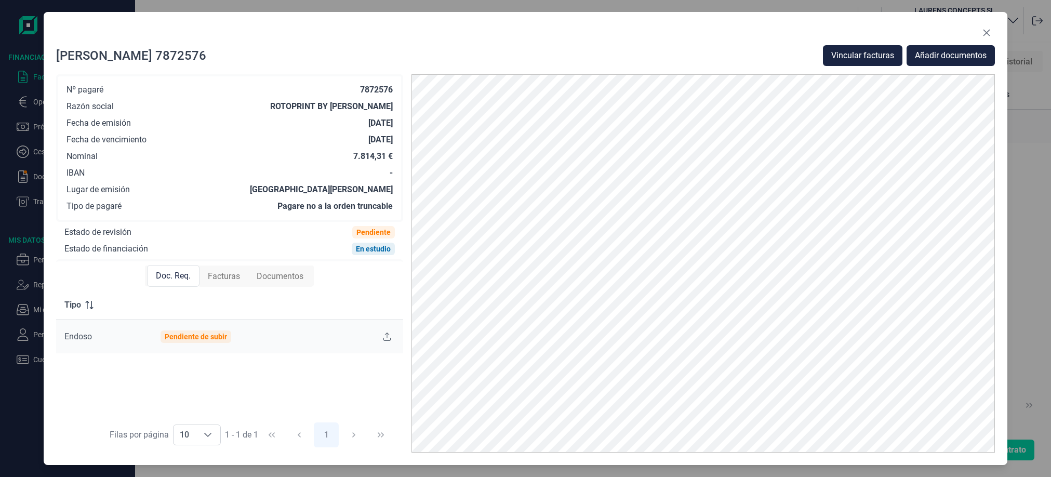
click at [211, 272] on span "Facturas" at bounding box center [224, 276] width 32 height 12
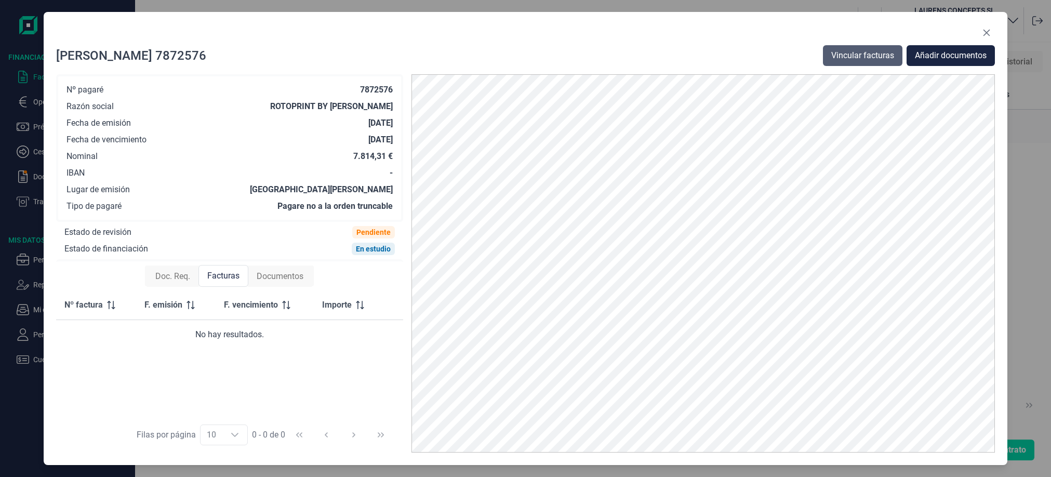
click at [860, 54] on span "Vincular facturas" at bounding box center [863, 55] width 63 height 12
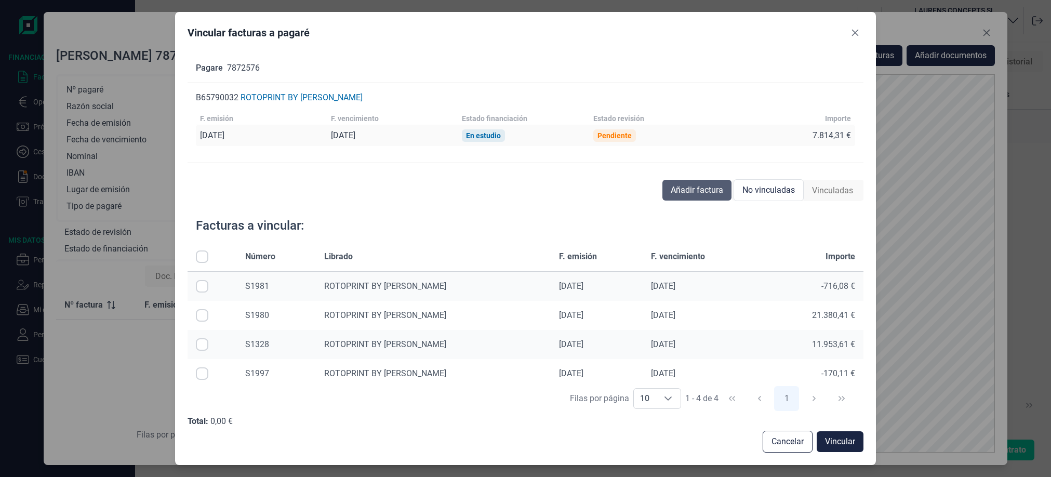
click at [682, 193] on span "Añadir factura" at bounding box center [697, 190] width 52 height 12
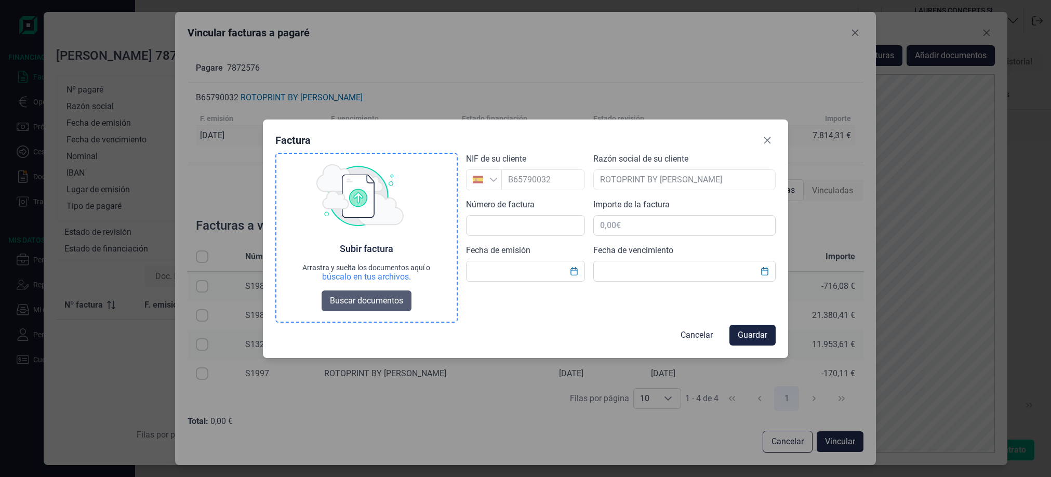
click at [376, 306] on span "Buscar documentos" at bounding box center [366, 301] width 73 height 12
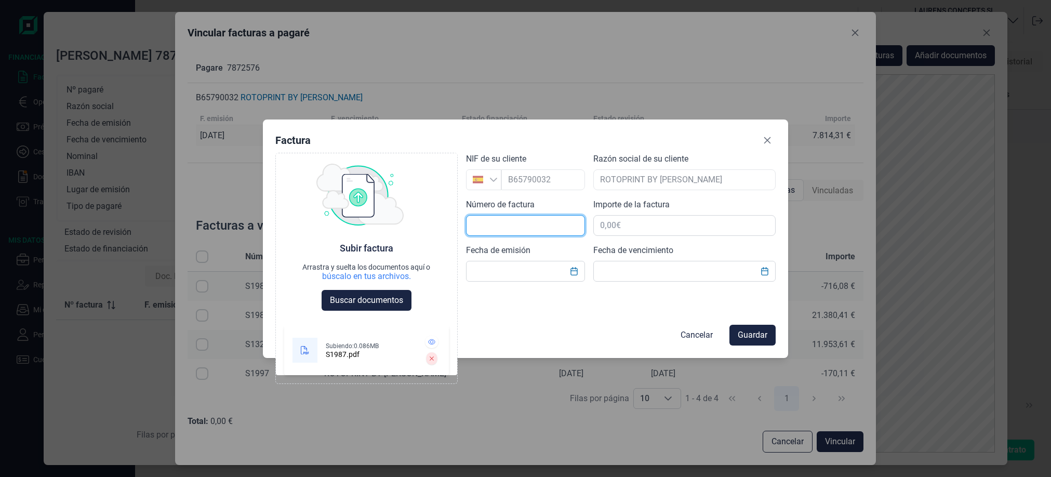
click at [544, 227] on input "text" at bounding box center [525, 225] width 119 height 21
type input "S1987"
type input "15.628,61 €"
click at [499, 263] on input "text" at bounding box center [525, 271] width 119 height 21
click at [576, 274] on icon "Choose Date" at bounding box center [574, 271] width 8 height 8
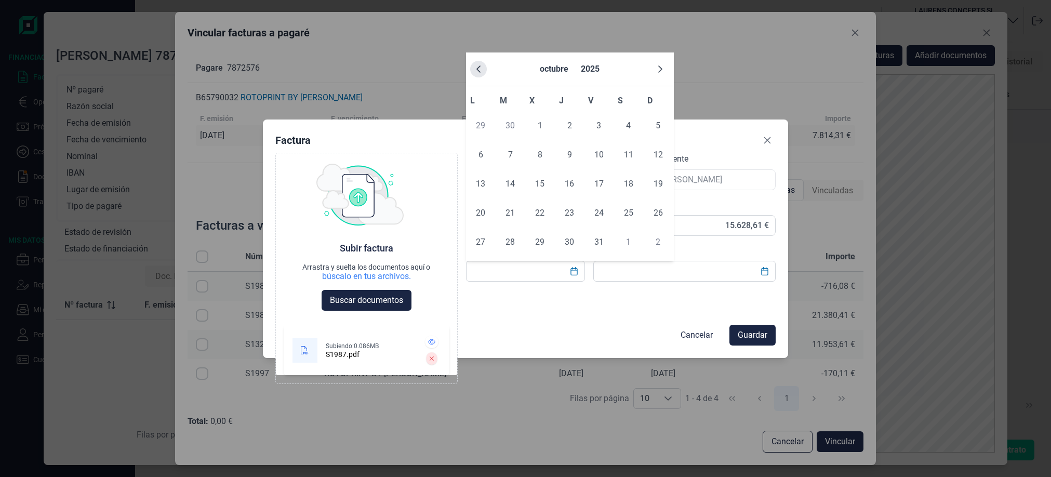
click at [474, 74] on button "Previous Month" at bounding box center [478, 69] width 17 height 17
click at [480, 272] on span "30" at bounding box center [480, 271] width 21 height 21
type input "[DATE]"
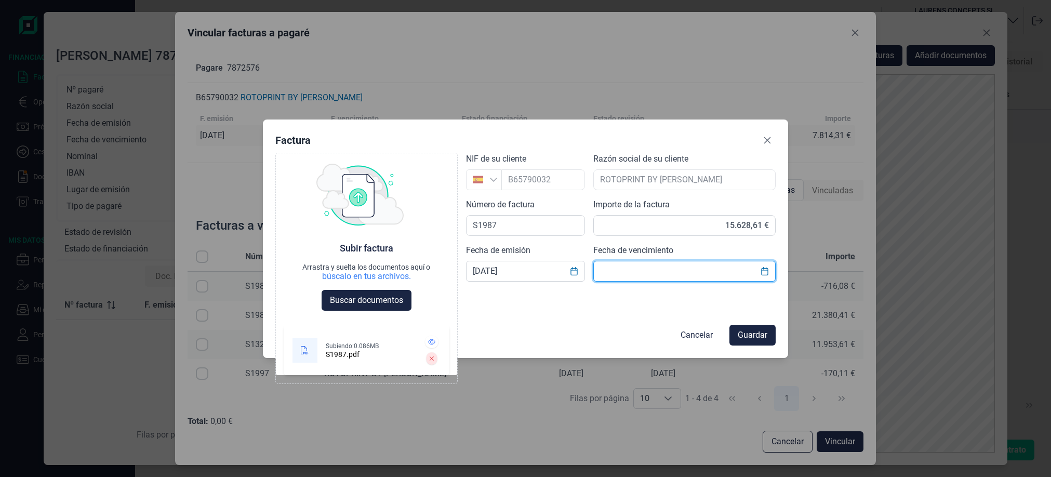
click at [652, 273] on input "text" at bounding box center [685, 271] width 182 height 21
click at [761, 274] on icon "Choose Date" at bounding box center [765, 271] width 8 height 8
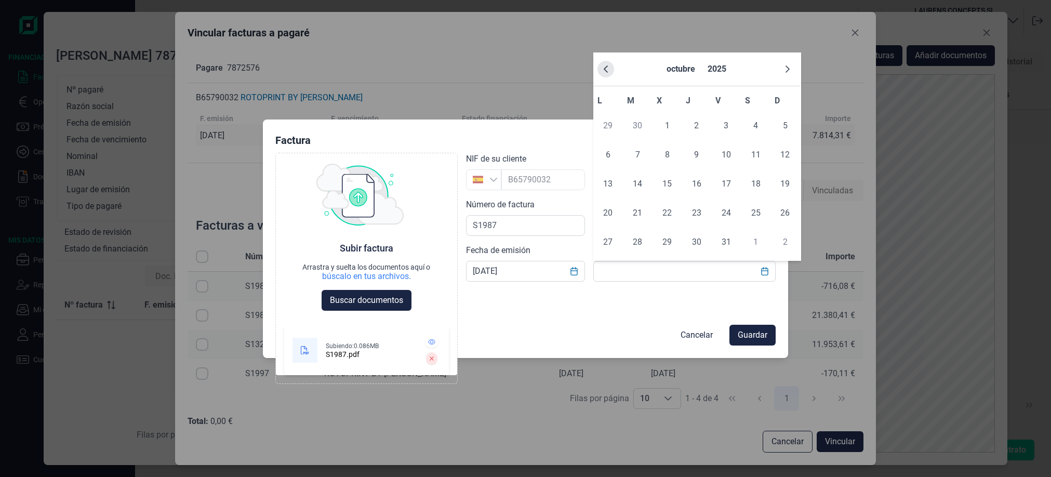
click at [604, 68] on icon "Previous Month" at bounding box center [606, 69] width 8 height 8
click at [731, 122] on span "5" at bounding box center [726, 125] width 21 height 21
type input "[DATE]"
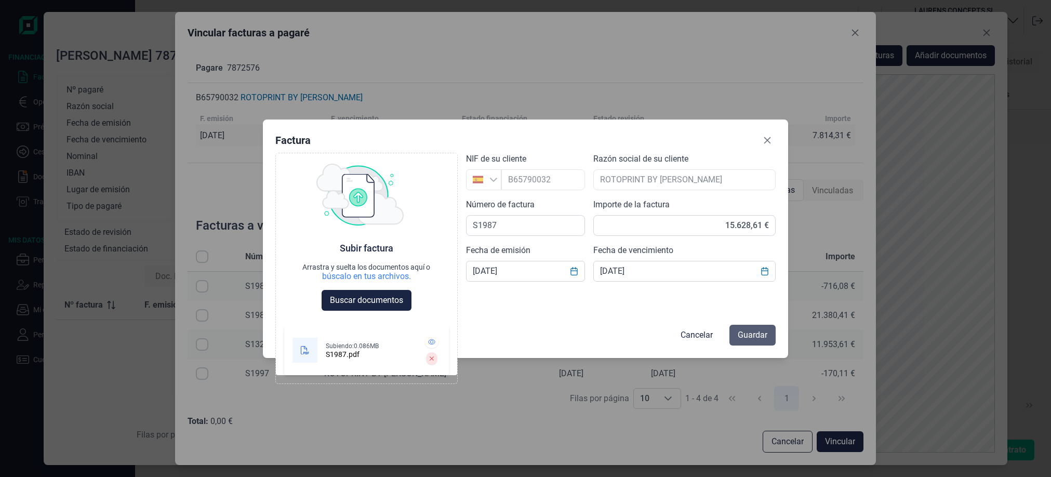
click at [760, 336] on span "Guardar" at bounding box center [753, 335] width 30 height 12
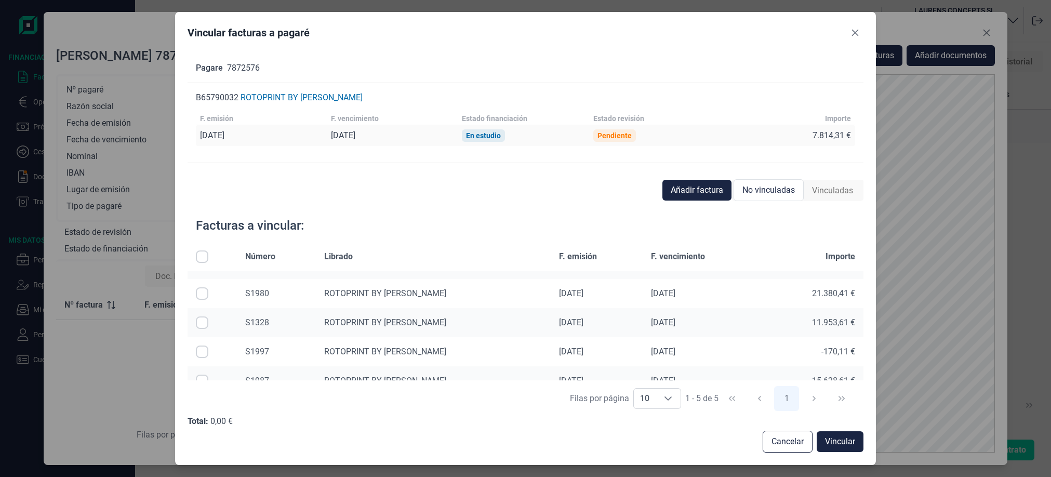
scroll to position [36, 0]
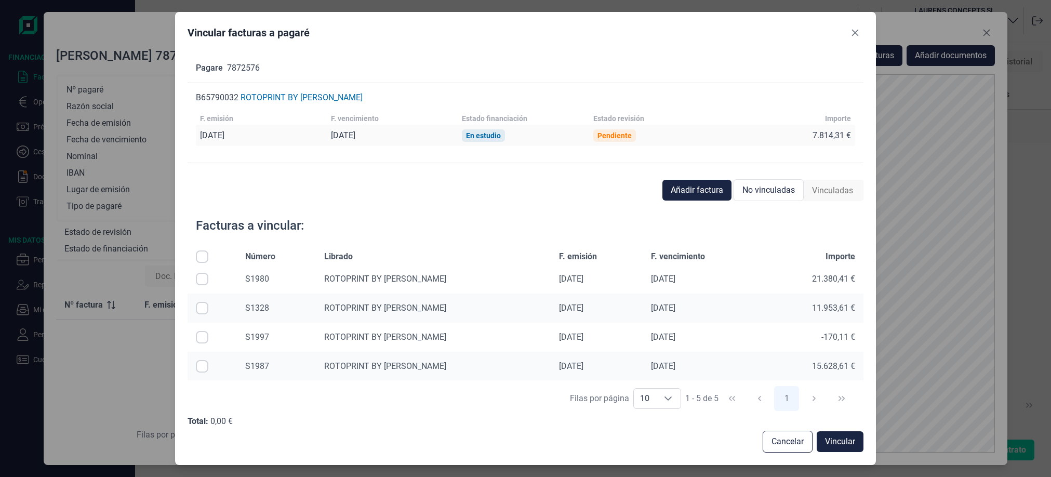
click at [203, 368] on input "Row Selected null" at bounding box center [202, 366] width 12 height 12
checkbox input "true"
click at [840, 443] on span "Vincular" at bounding box center [840, 442] width 30 height 12
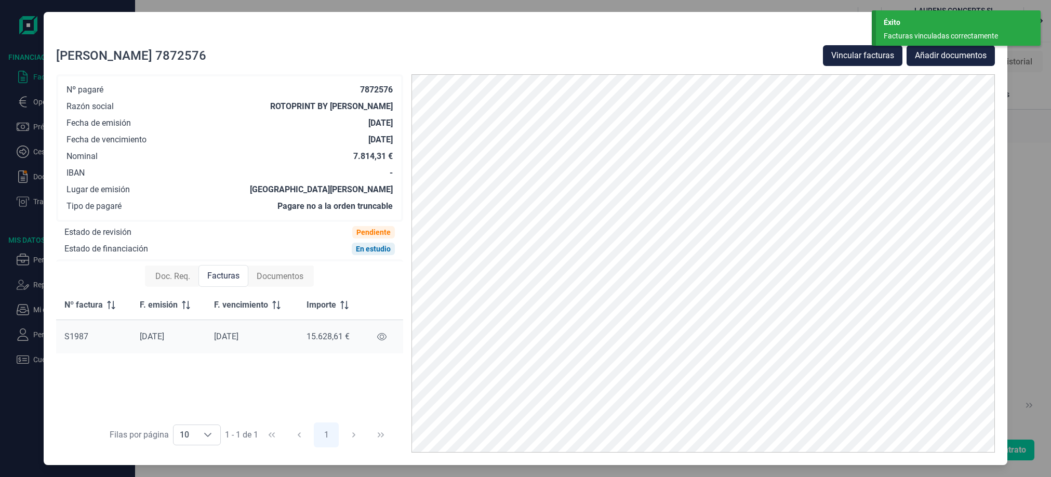
click at [768, 33] on div at bounding box center [525, 34] width 939 height 21
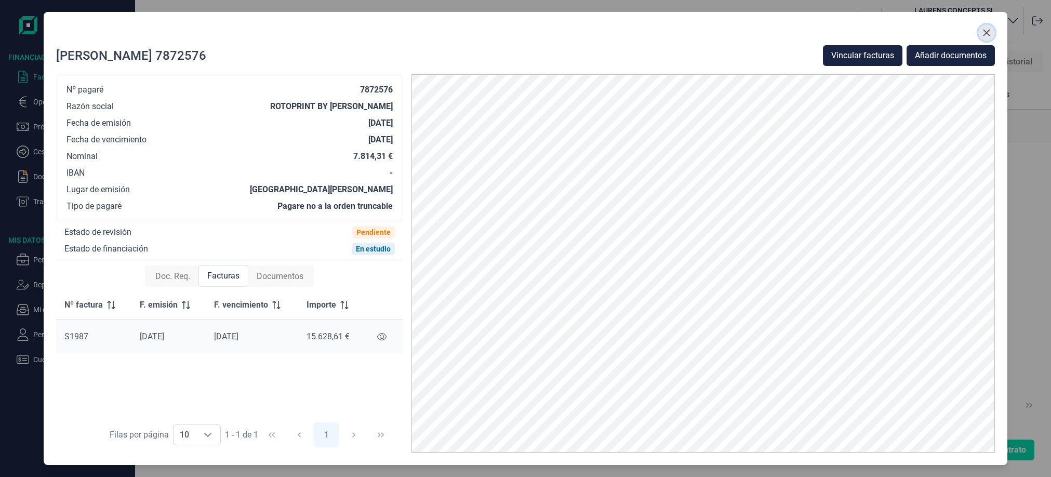
click at [982, 32] on button "Close" at bounding box center [987, 32] width 17 height 17
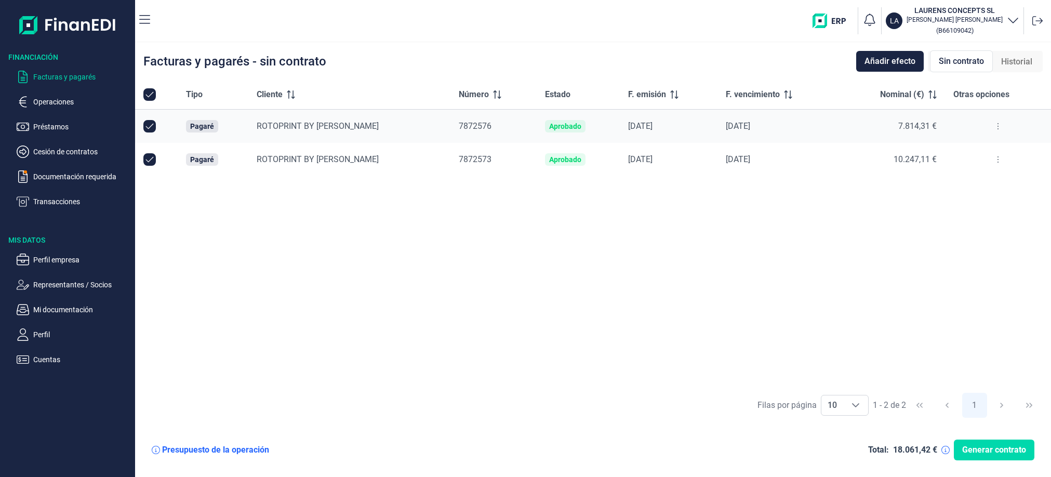
click at [995, 157] on button at bounding box center [998, 159] width 19 height 17
click at [973, 187] on span "Ver detalle del pagaré" at bounding box center [947, 185] width 69 height 10
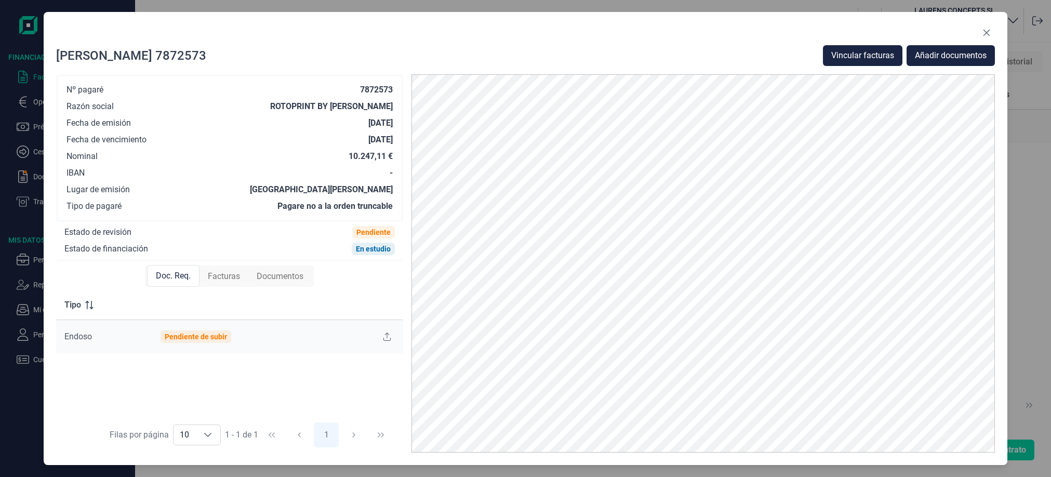
click at [235, 272] on span "Facturas" at bounding box center [224, 276] width 32 height 12
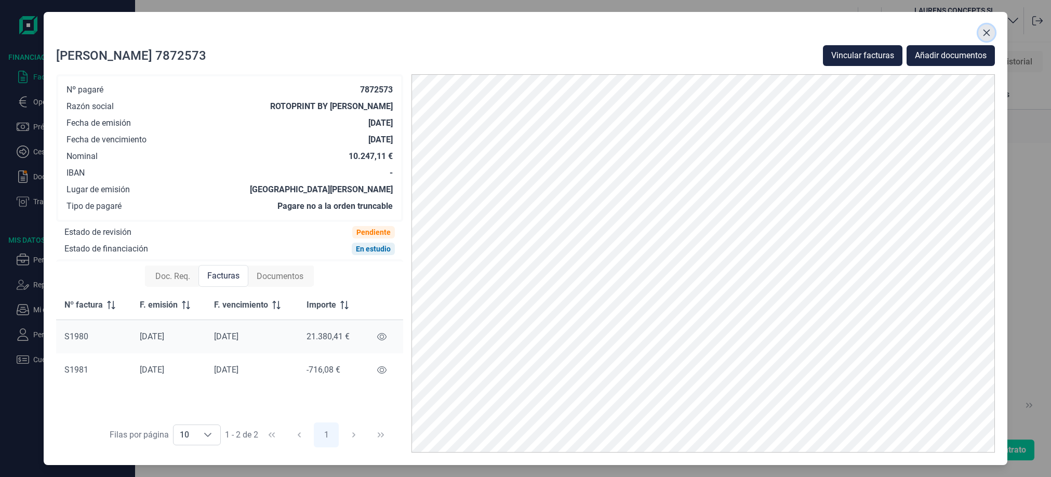
click at [987, 32] on icon "Close" at bounding box center [987, 33] width 8 height 8
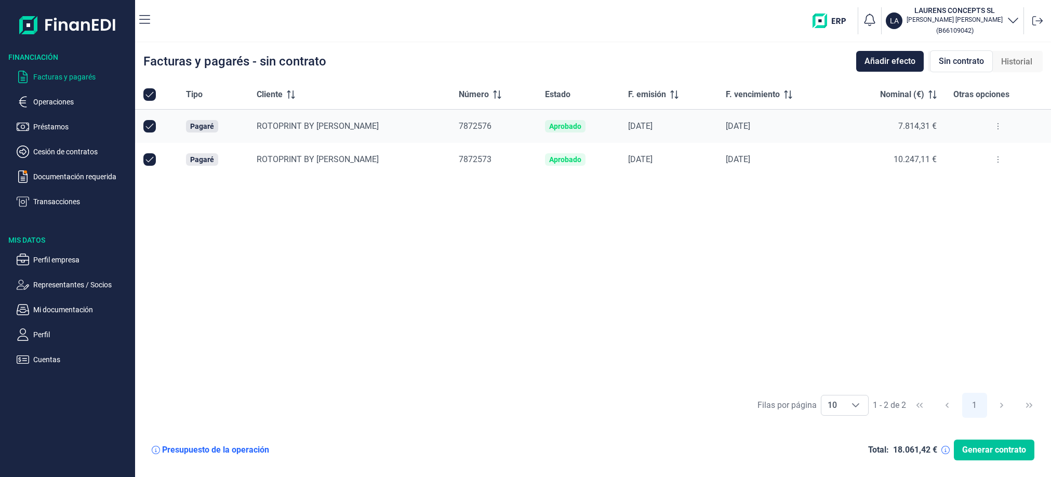
click at [994, 454] on span "Generar contrato" at bounding box center [994, 450] width 64 height 12
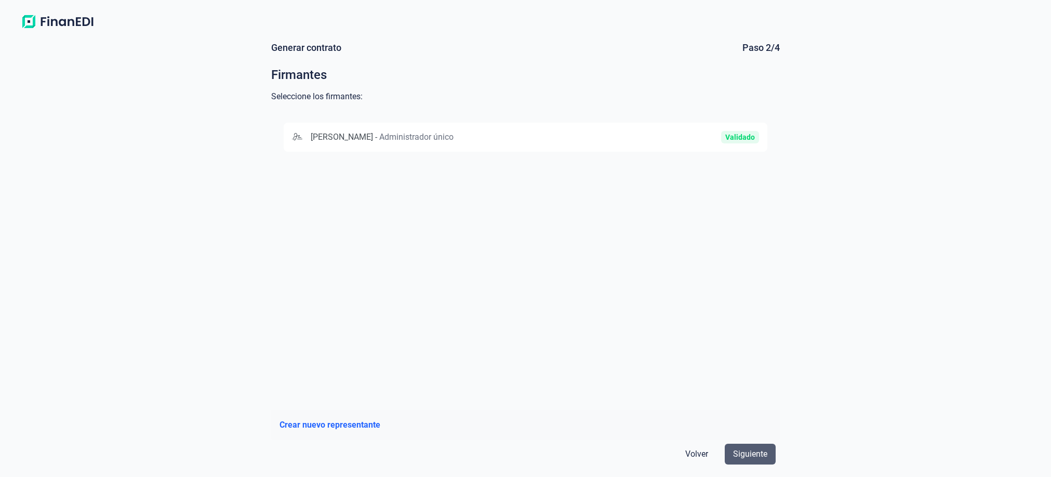
click at [760, 458] on span "Siguiente" at bounding box center [750, 454] width 34 height 12
click at [555, 136] on div "[PERSON_NAME] - Administrador único" at bounding box center [448, 137] width 312 height 12
click at [766, 461] on button "Siguiente" at bounding box center [750, 454] width 51 height 21
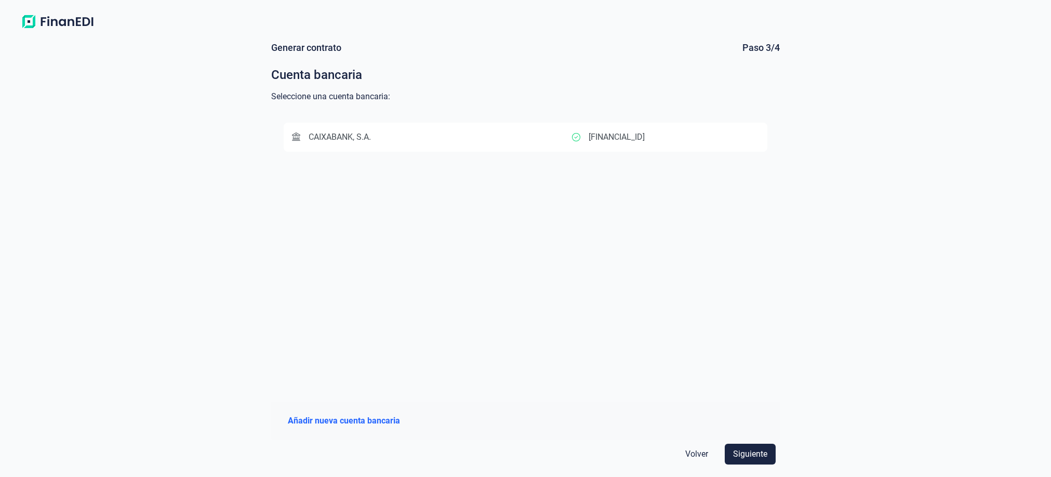
click at [489, 136] on div "CAIXABANK, S.A." at bounding box center [432, 137] width 281 height 12
click at [749, 452] on span "Siguiente" at bounding box center [750, 454] width 34 height 12
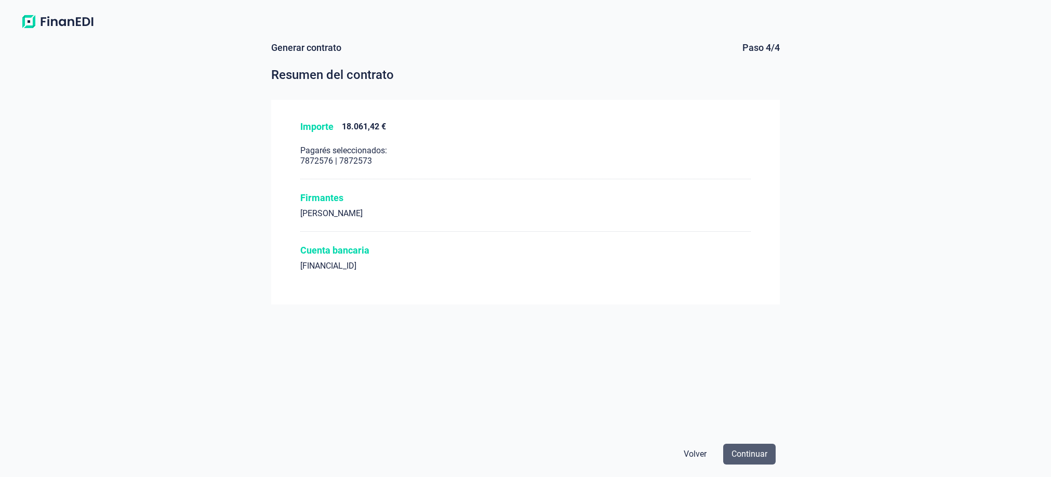
click at [741, 456] on span "Continuar" at bounding box center [750, 454] width 36 height 12
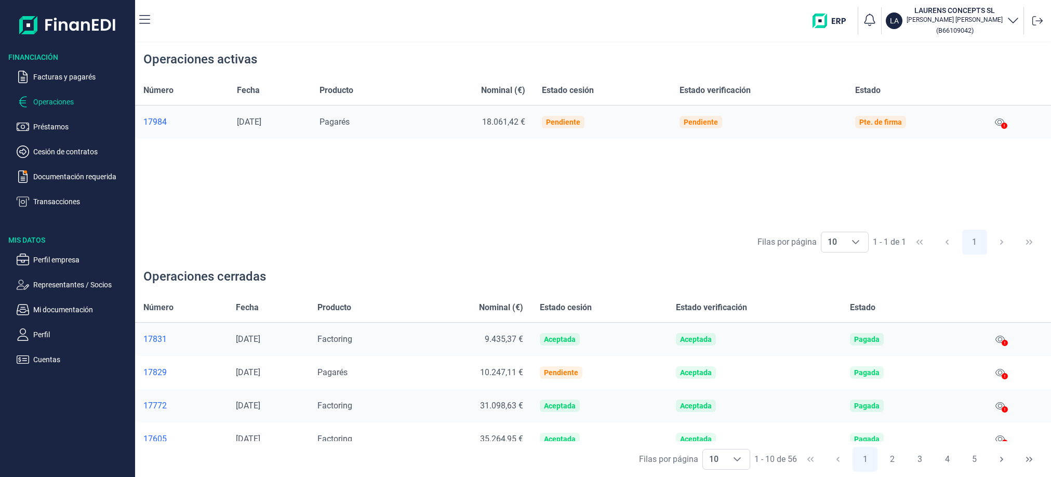
click at [1004, 374] on icon at bounding box center [1005, 376] width 6 height 6
click at [999, 374] on icon at bounding box center [1000, 372] width 9 height 7
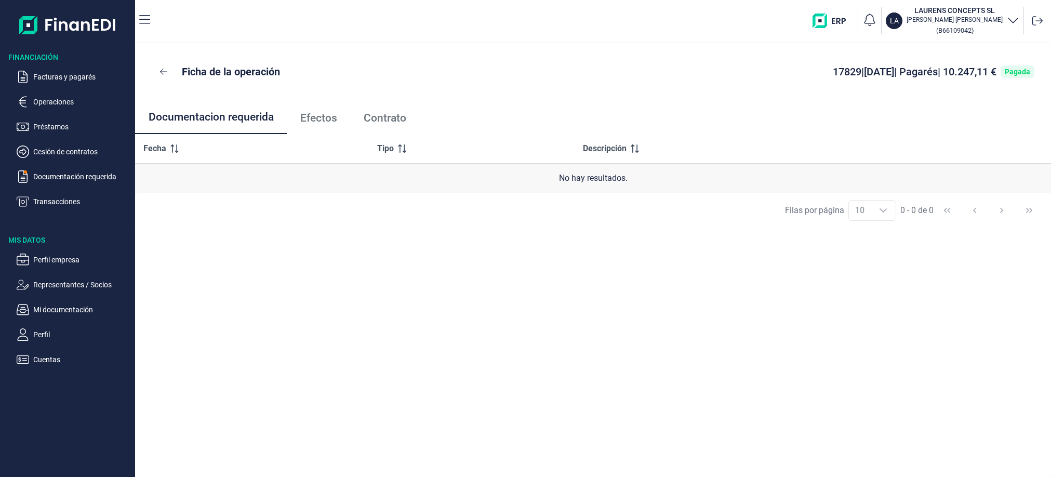
click at [315, 117] on span "Efectos" at bounding box center [318, 118] width 37 height 11
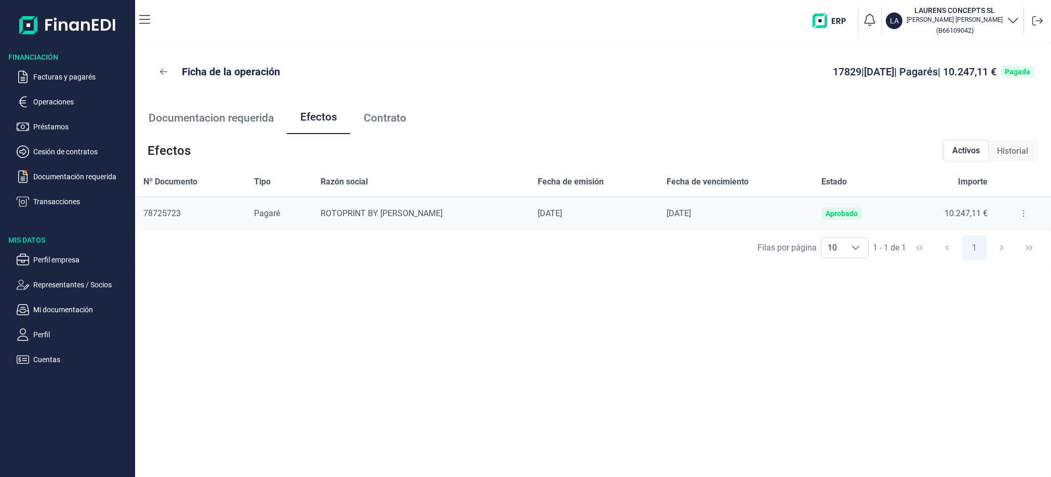
click at [381, 121] on span "Contrato" at bounding box center [385, 118] width 43 height 11
